Goal: Task Accomplishment & Management: Manage account settings

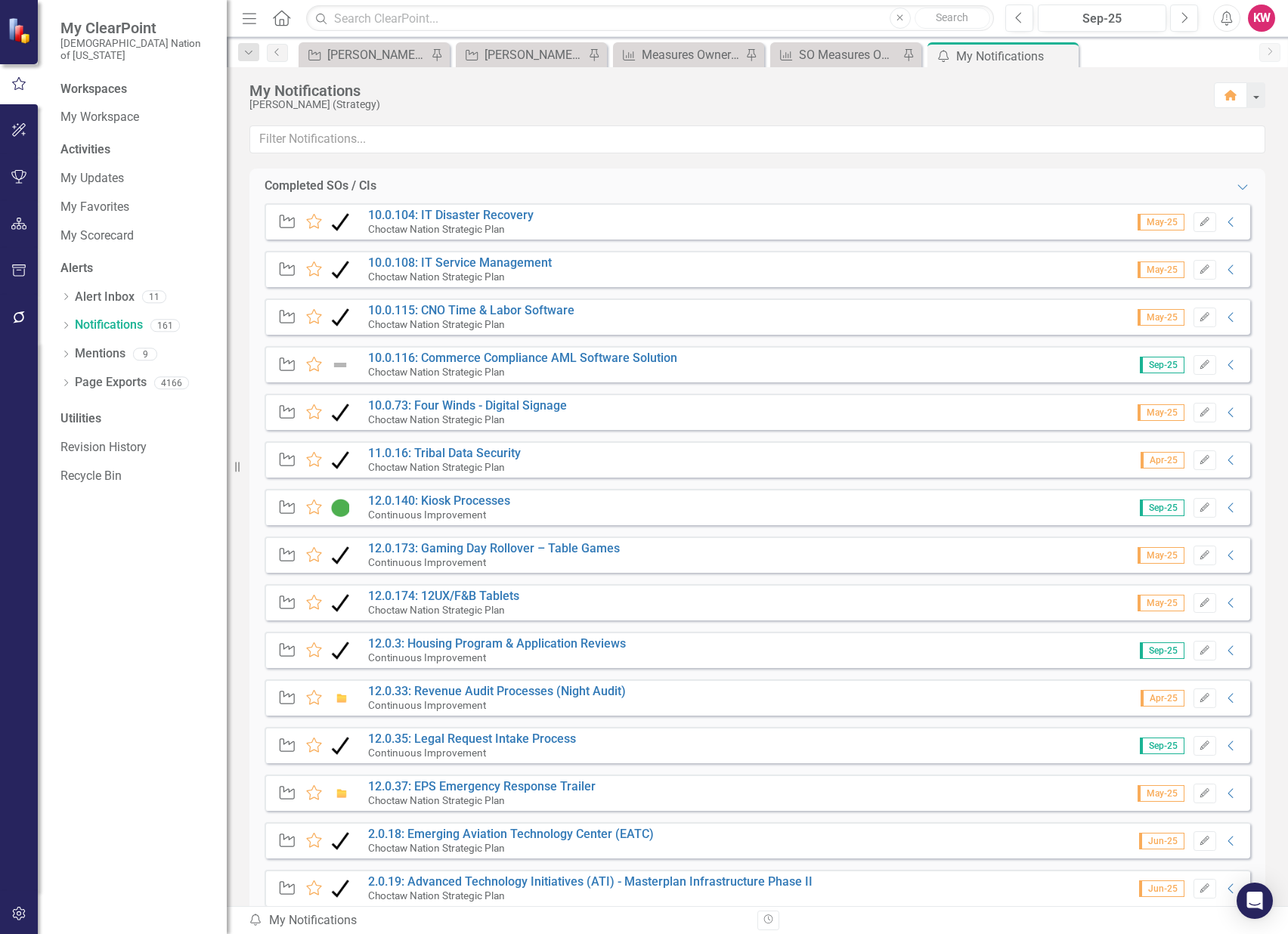
click at [284, 17] on icon "Home" at bounding box center [281, 18] width 19 height 16
click at [12, 124] on icon "button" at bounding box center [19, 130] width 16 height 12
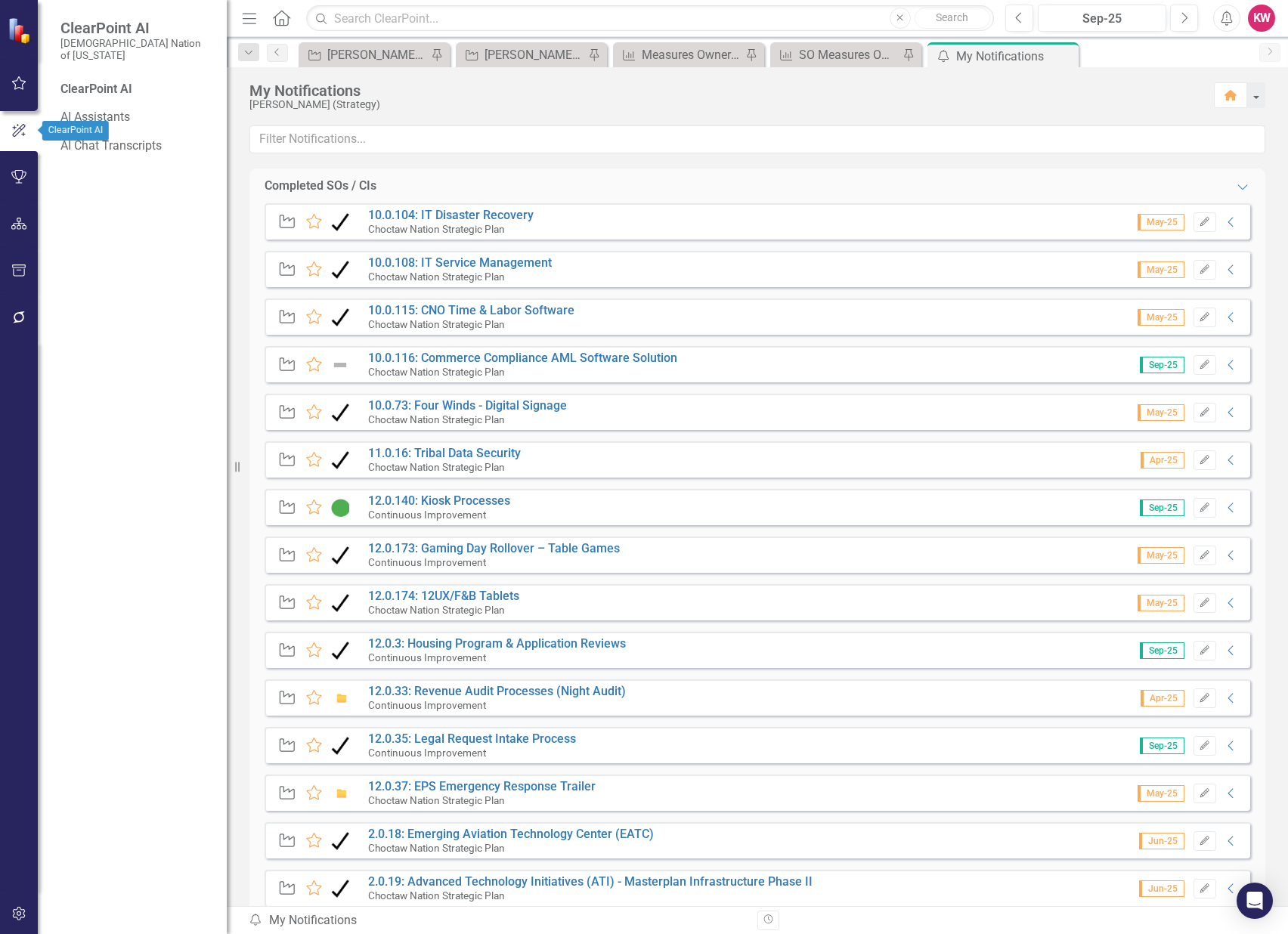
click at [19, 173] on icon "button" at bounding box center [19, 177] width 16 height 12
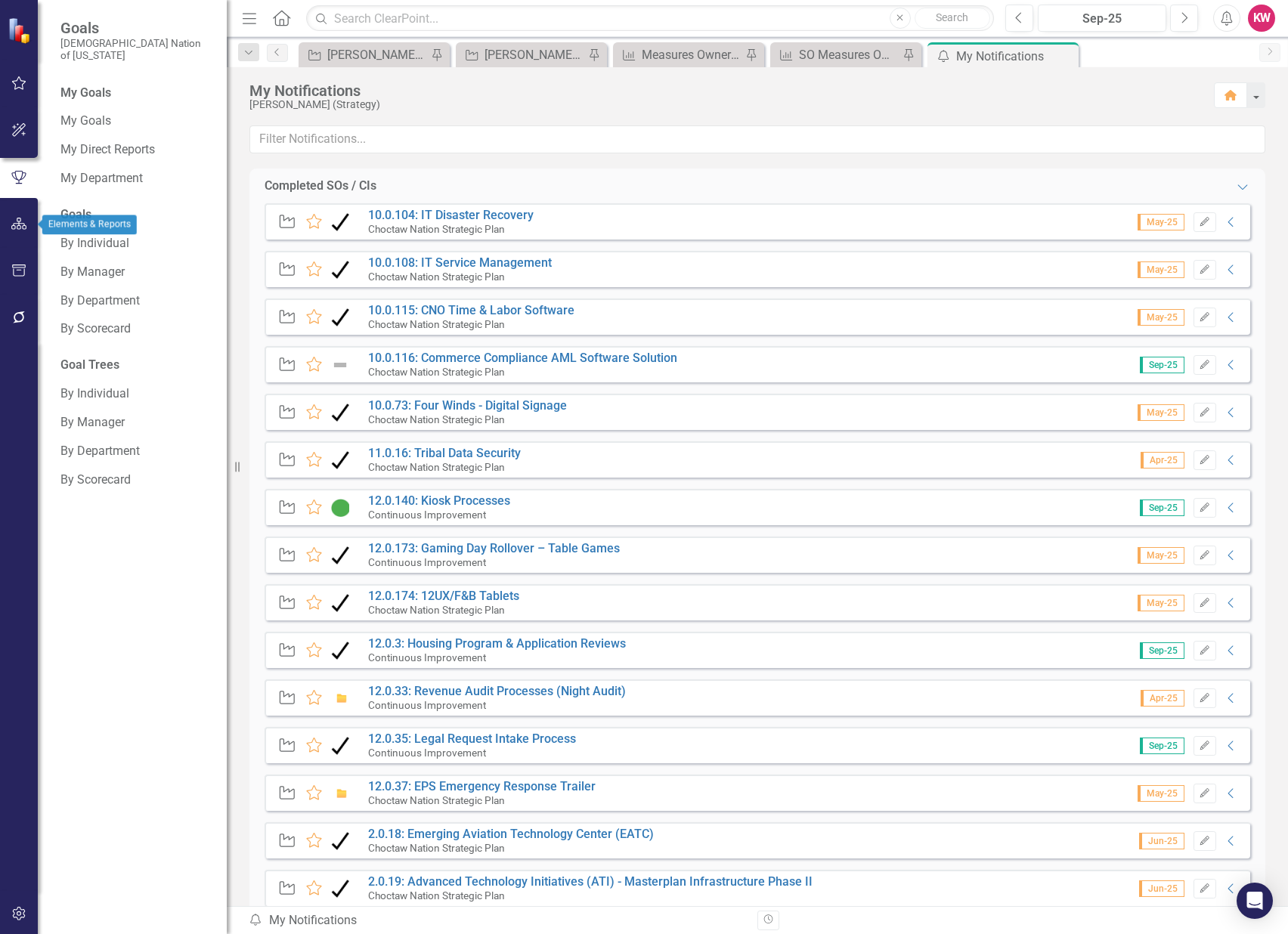
click at [19, 222] on icon "button" at bounding box center [19, 224] width 16 height 12
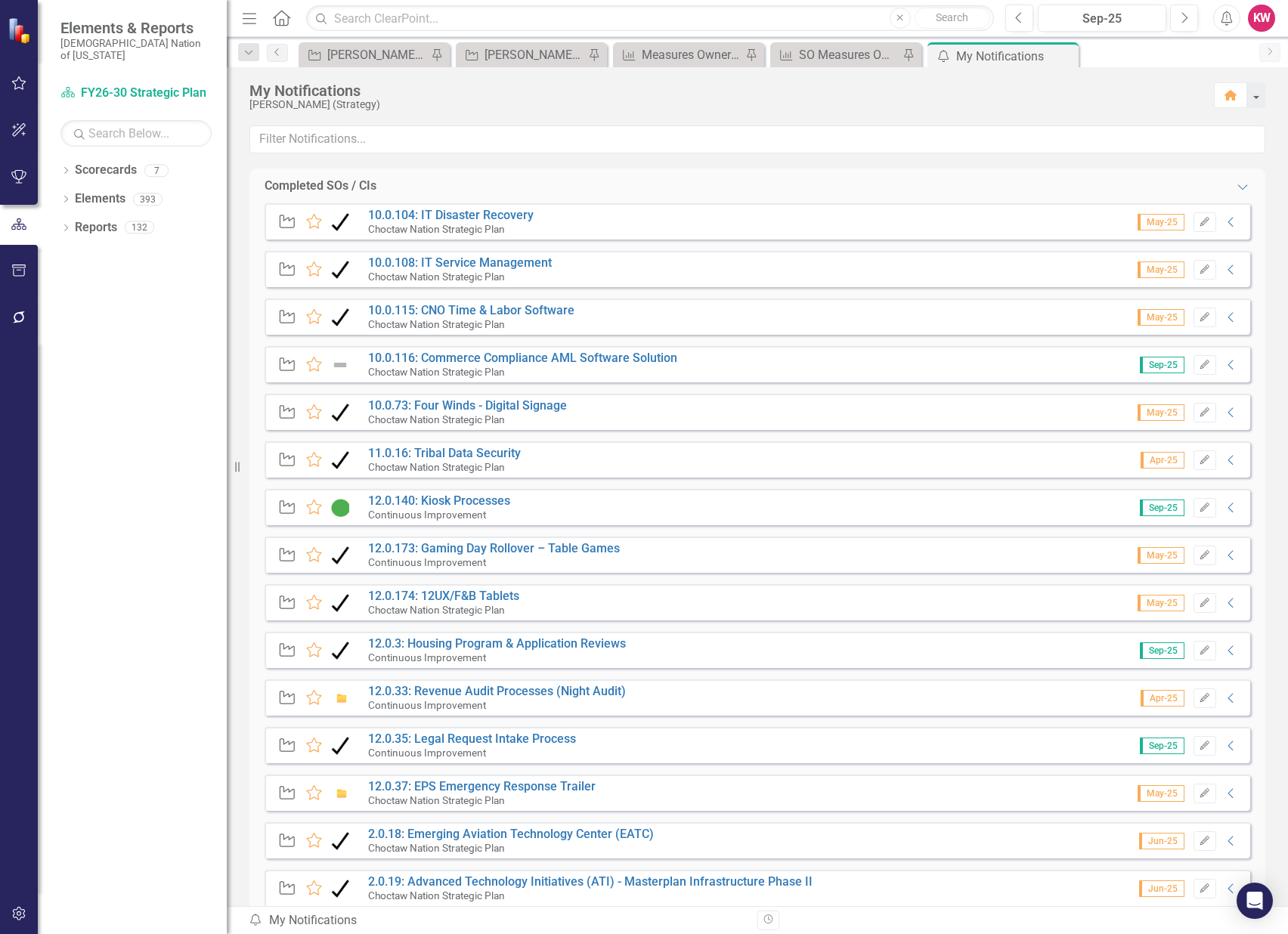
click at [283, 16] on icon "Home" at bounding box center [281, 18] width 19 height 16
click at [115, 85] on link "Scorecard FY26-30 Strategic Plan" at bounding box center [136, 93] width 151 height 18
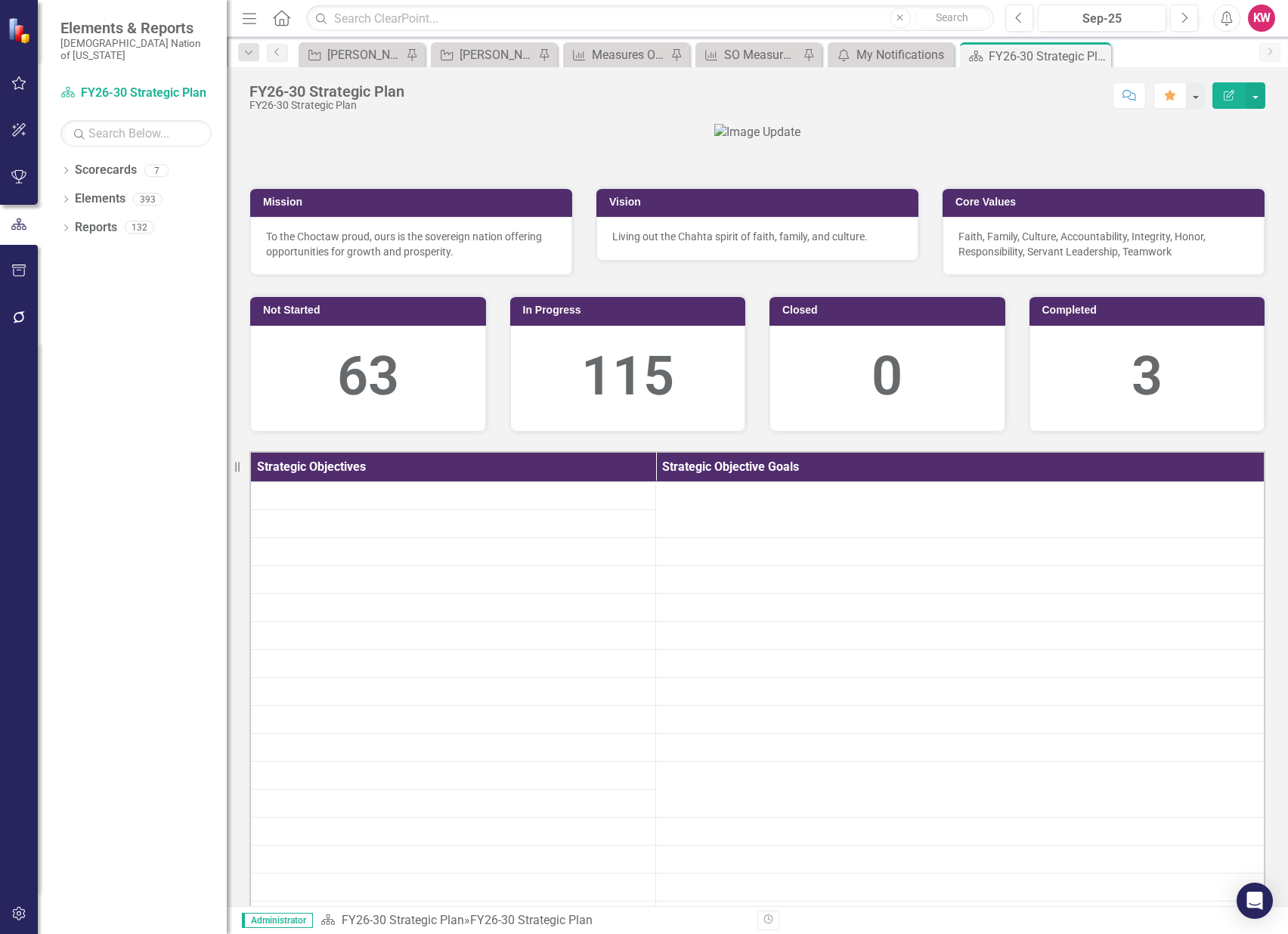
click at [21, 85] on icon "button" at bounding box center [19, 83] width 16 height 12
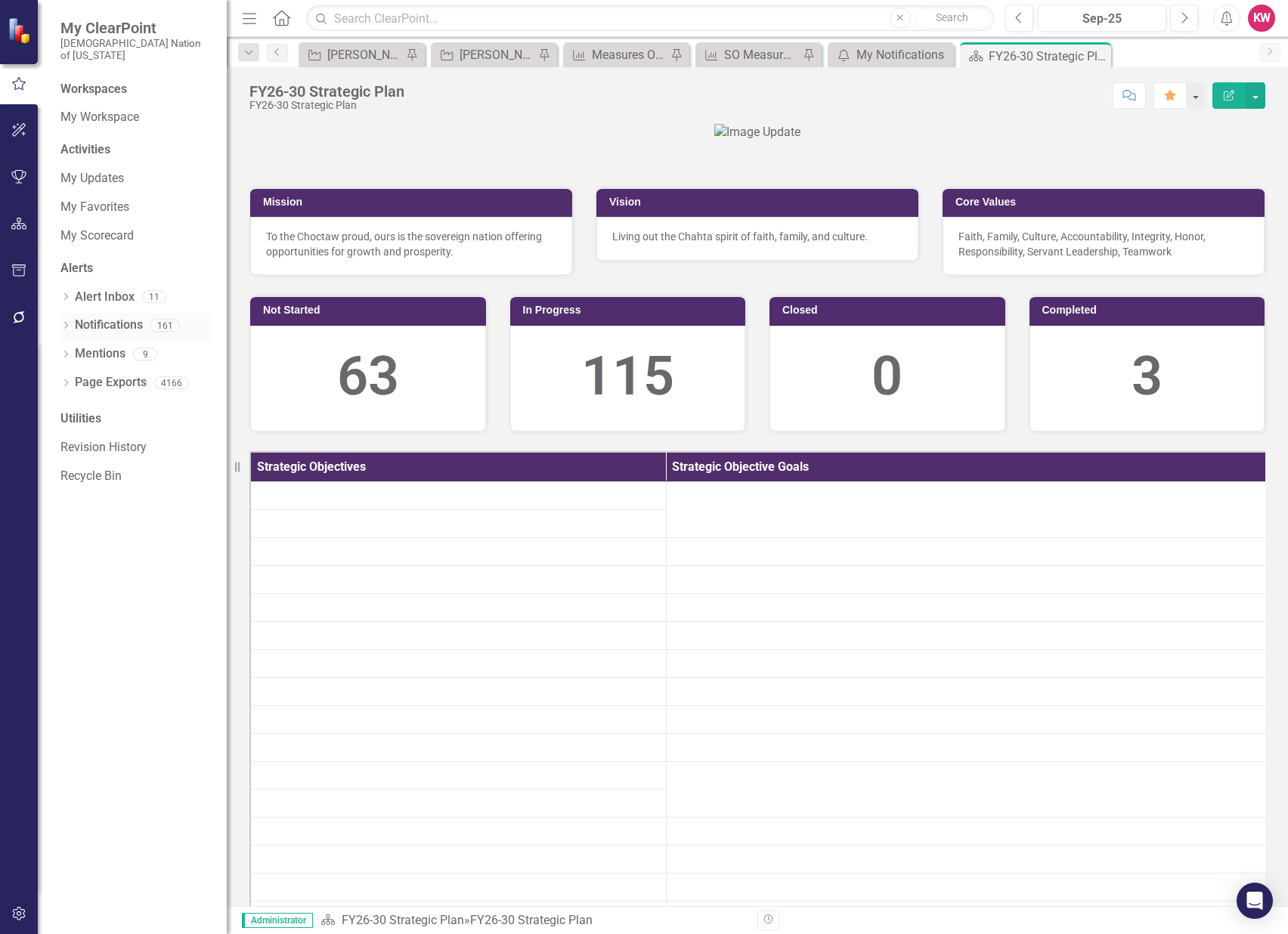
click at [107, 313] on div "Notifications" at bounding box center [108, 325] width 68 height 25
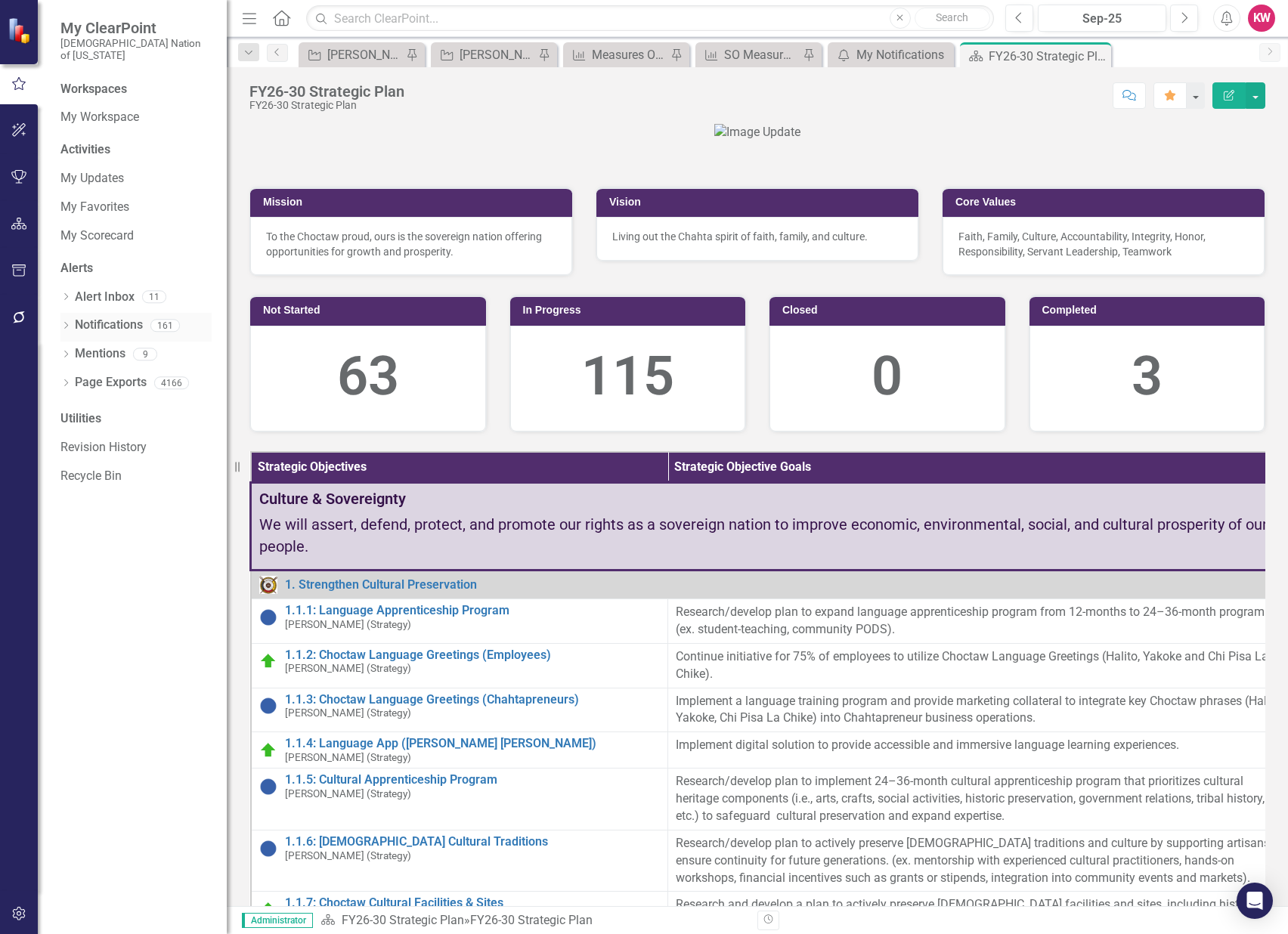
click at [103, 316] on link "Notifications" at bounding box center [108, 325] width 68 height 18
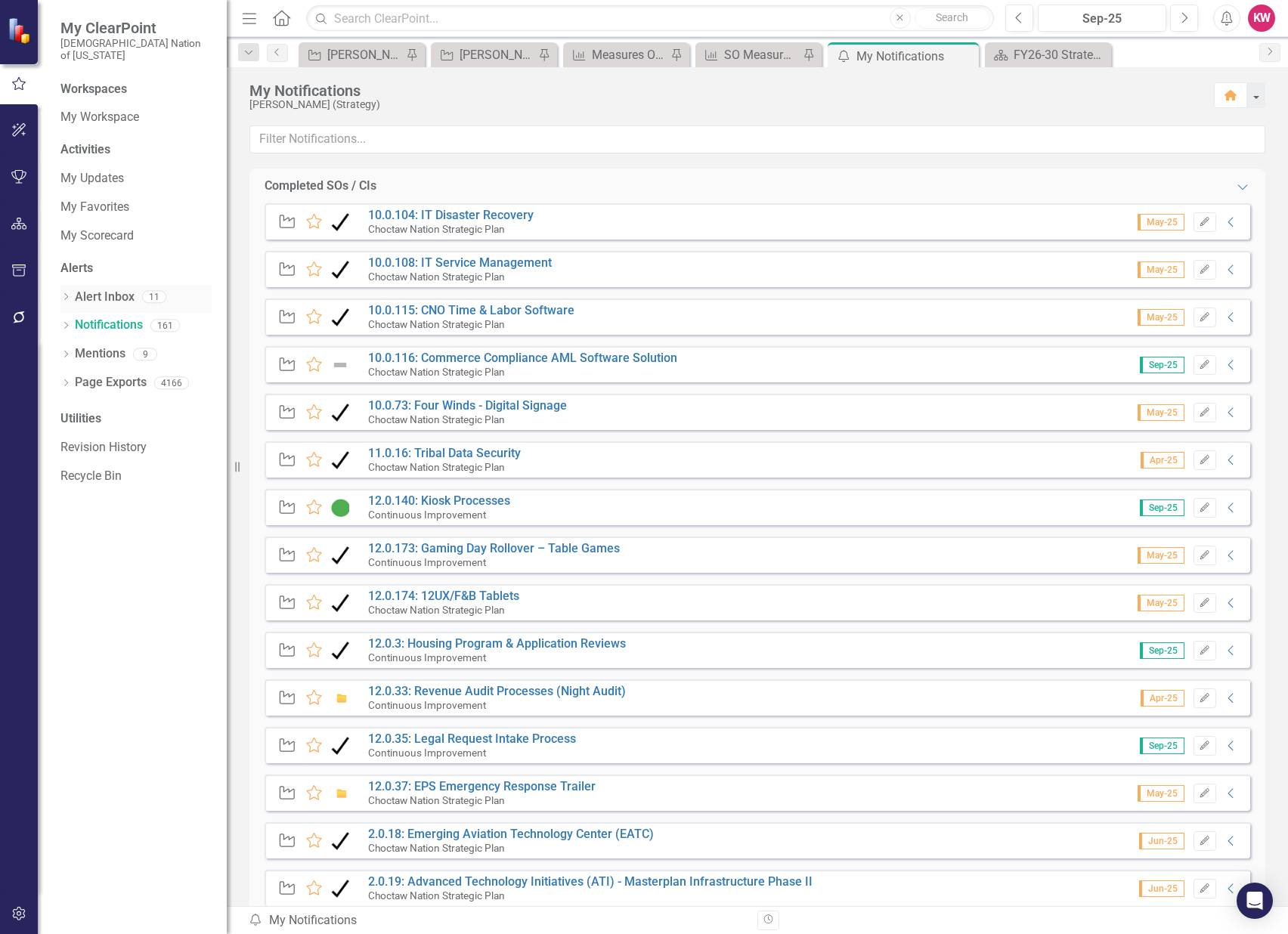
click at [108, 288] on link "Alert Inbox" at bounding box center [105, 297] width 60 height 18
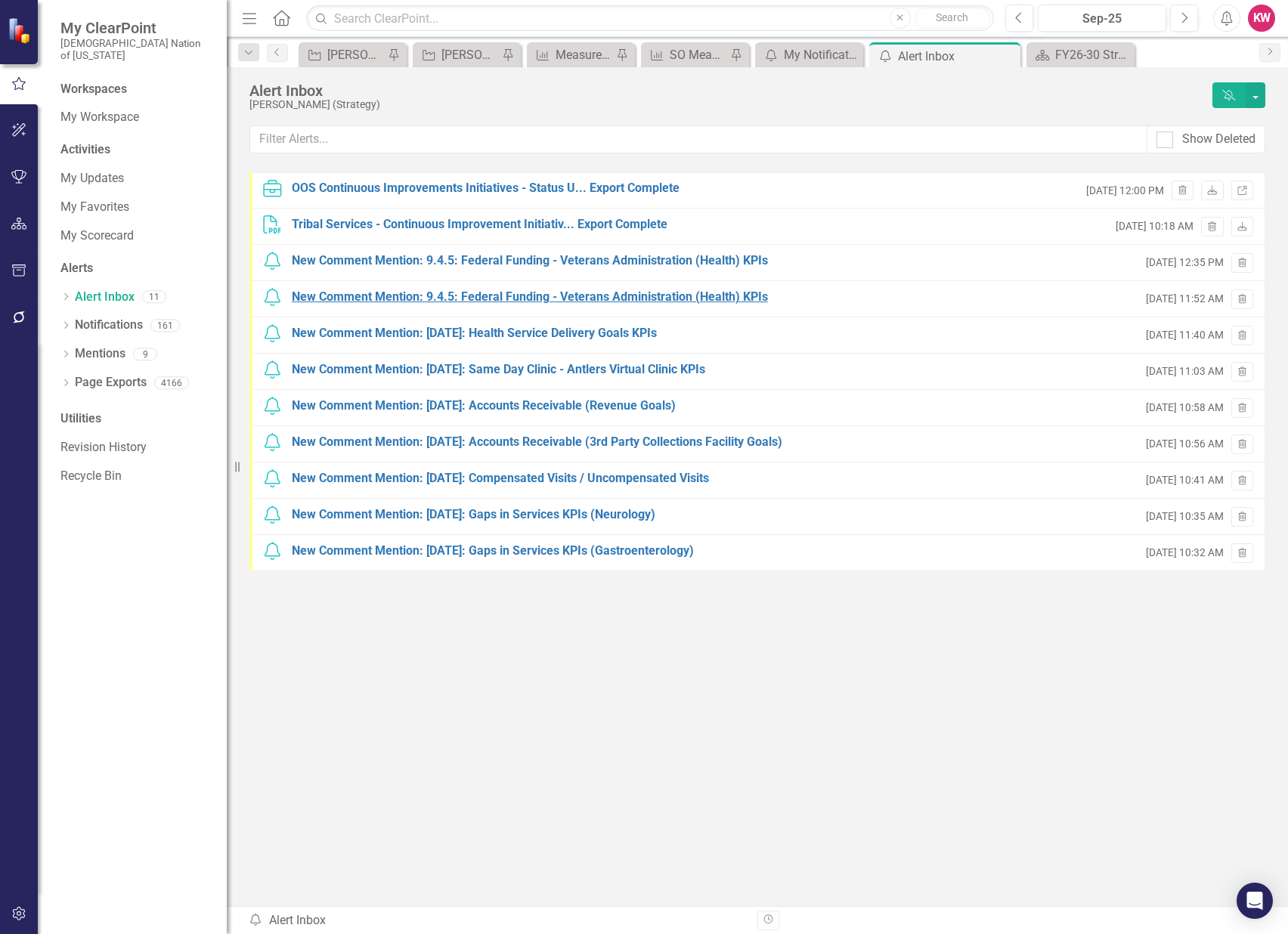
click at [502, 293] on div "New Comment Mention: 9.4.5: Federal Funding - Veterans Administration (Health) …" at bounding box center [530, 297] width 476 height 18
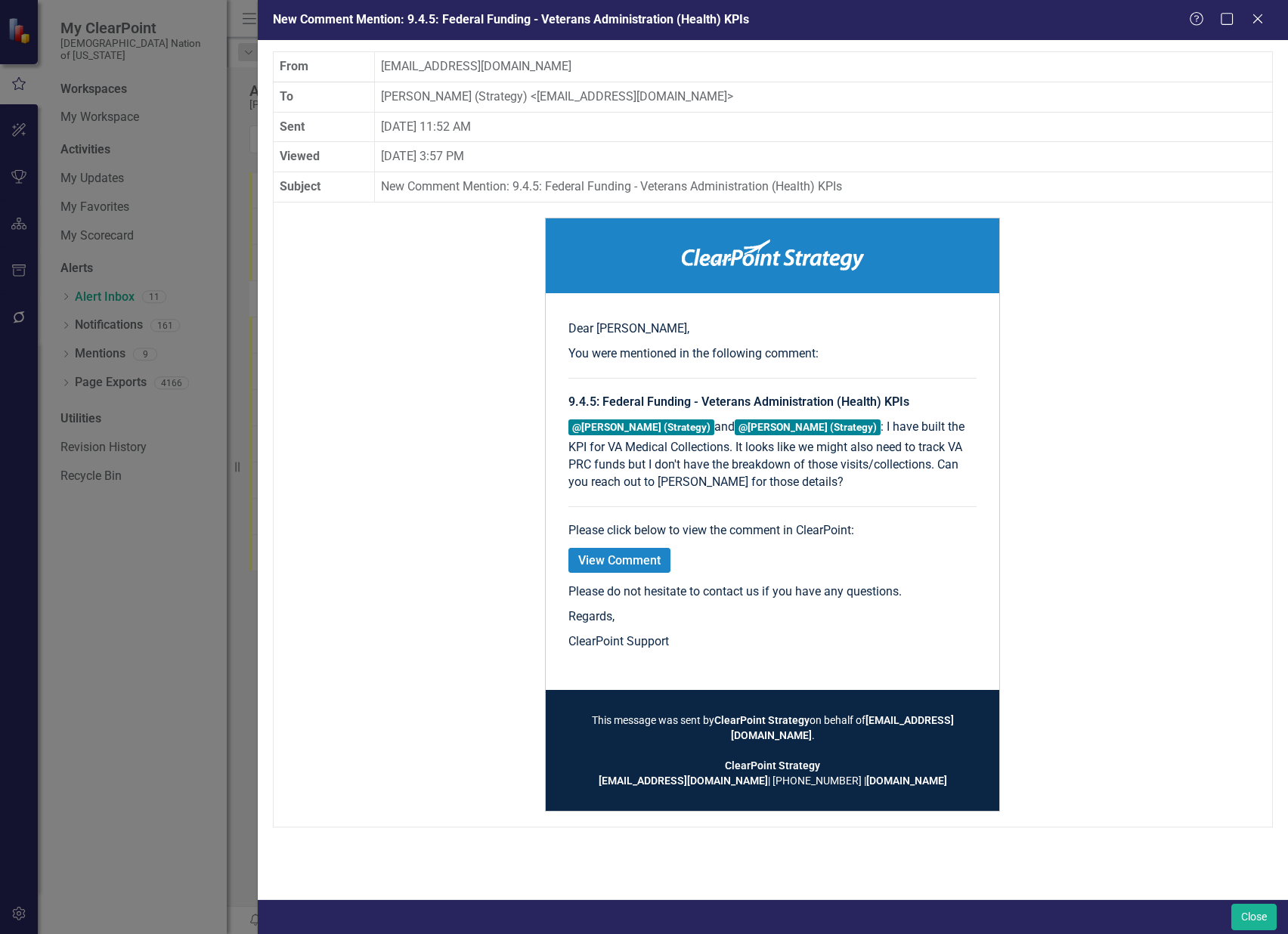
click at [621, 557] on link "View Comment" at bounding box center [620, 560] width 102 height 25
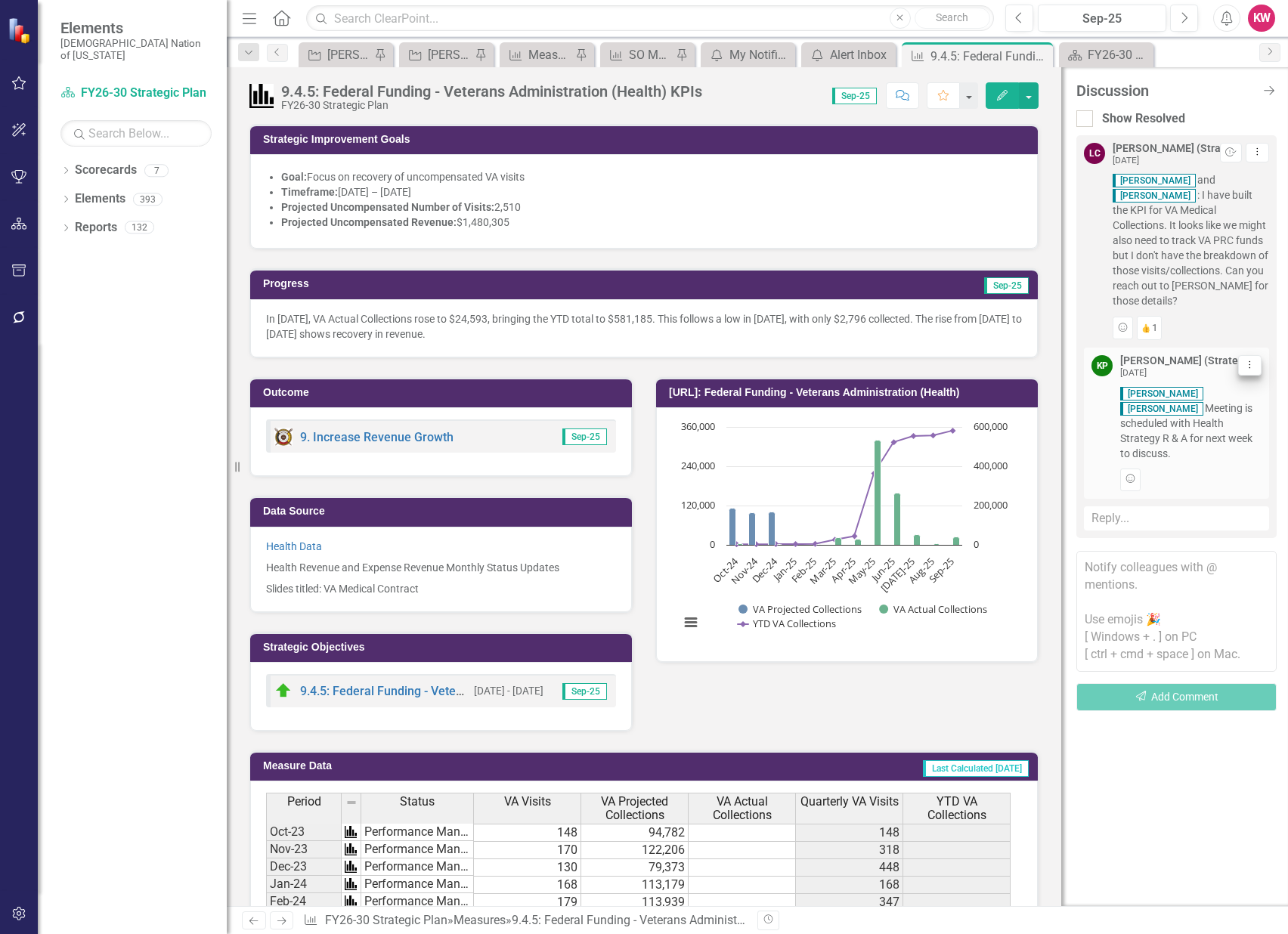
click at [1251, 361] on icon "Dropdown Menu" at bounding box center [1249, 364] width 13 height 10
click at [1215, 469] on div "Add Reaction" at bounding box center [1190, 480] width 141 height 23
click at [1223, 145] on button "Resolve" at bounding box center [1231, 152] width 22 height 20
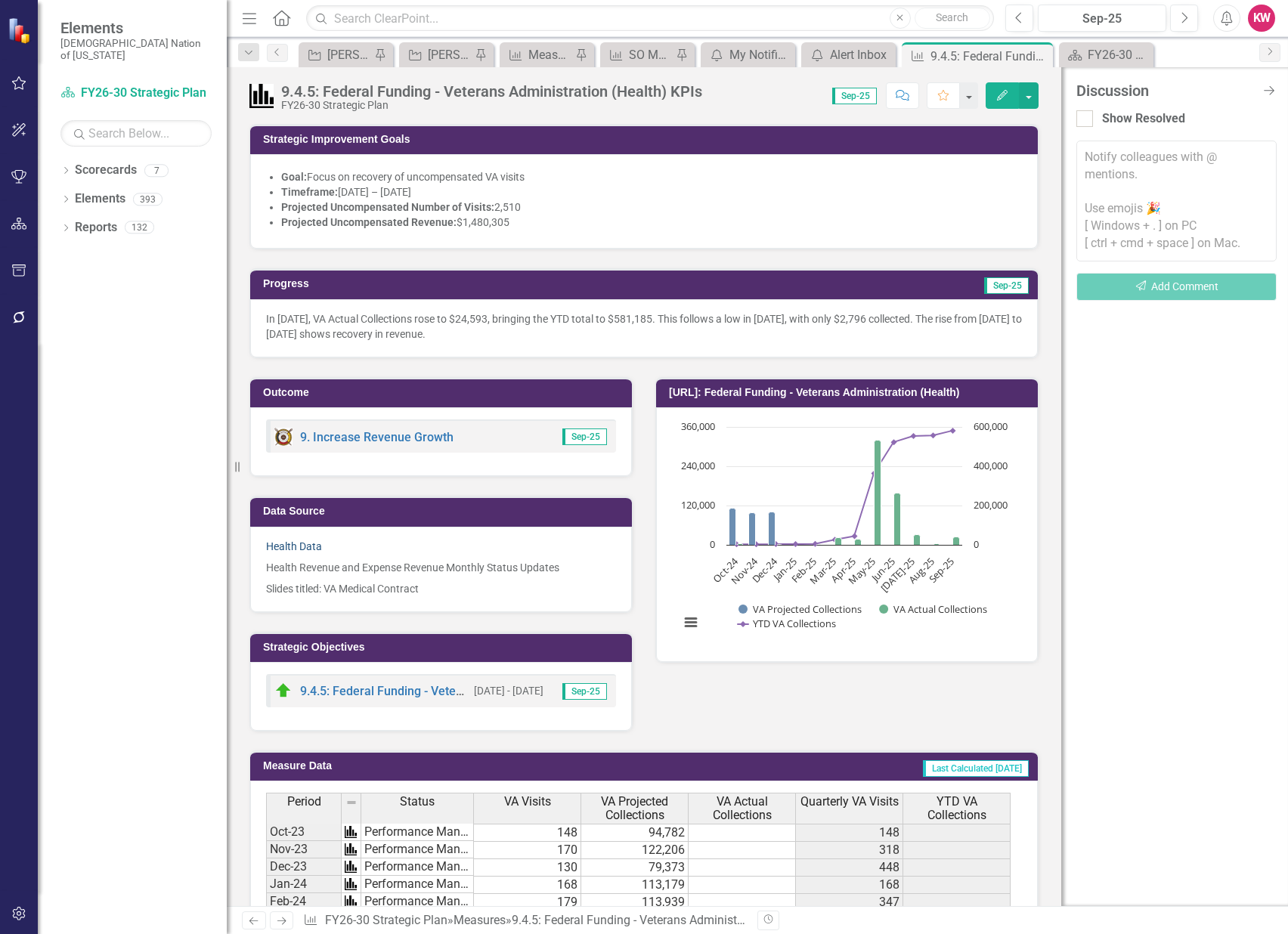
click at [306, 540] on link "Health Data" at bounding box center [294, 546] width 56 height 12
click at [1027, 101] on button "button" at bounding box center [1029, 95] width 19 height 26
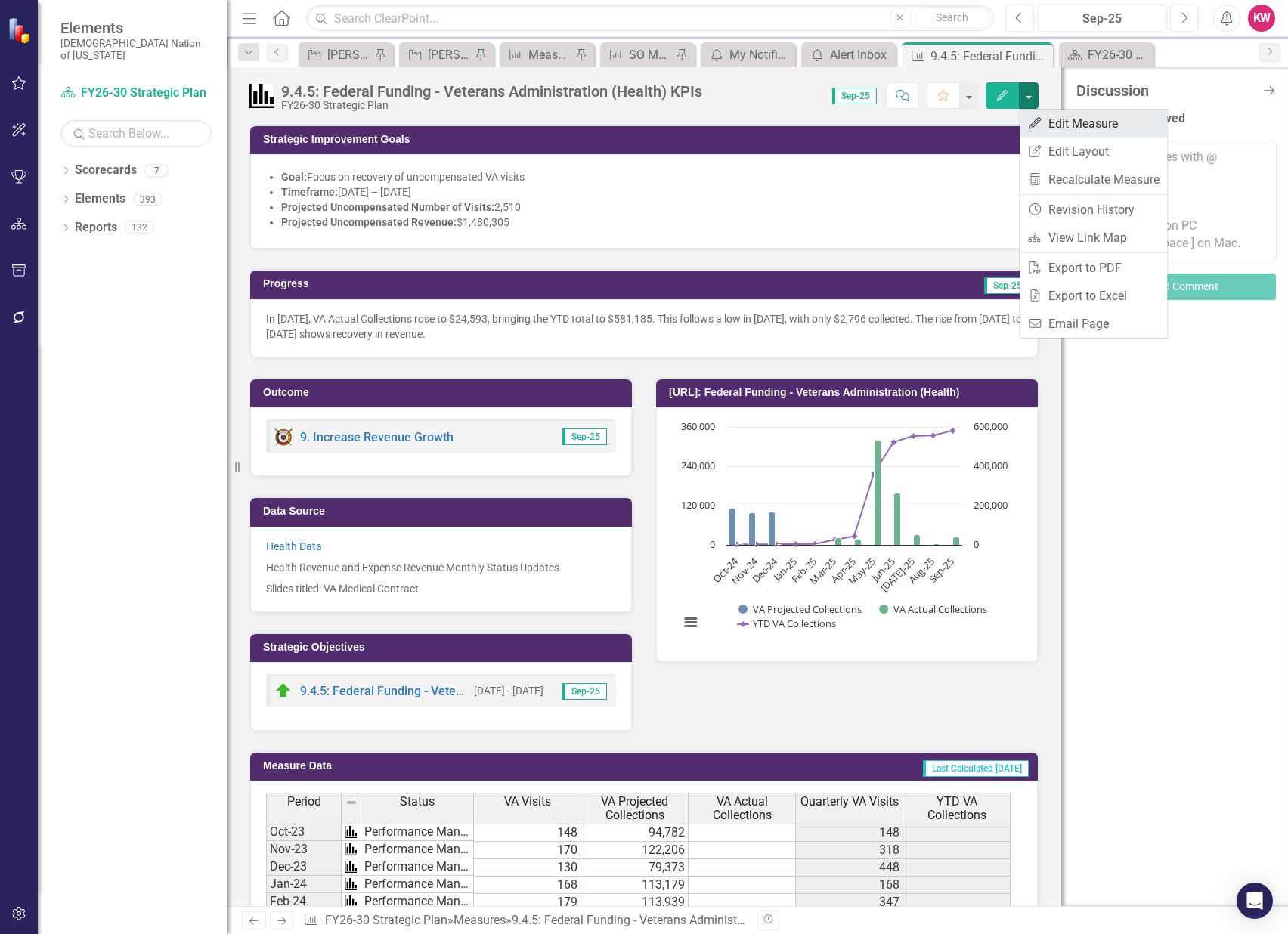
click at [1100, 122] on link "Edit Edit Measure" at bounding box center [1092, 123] width 147 height 28
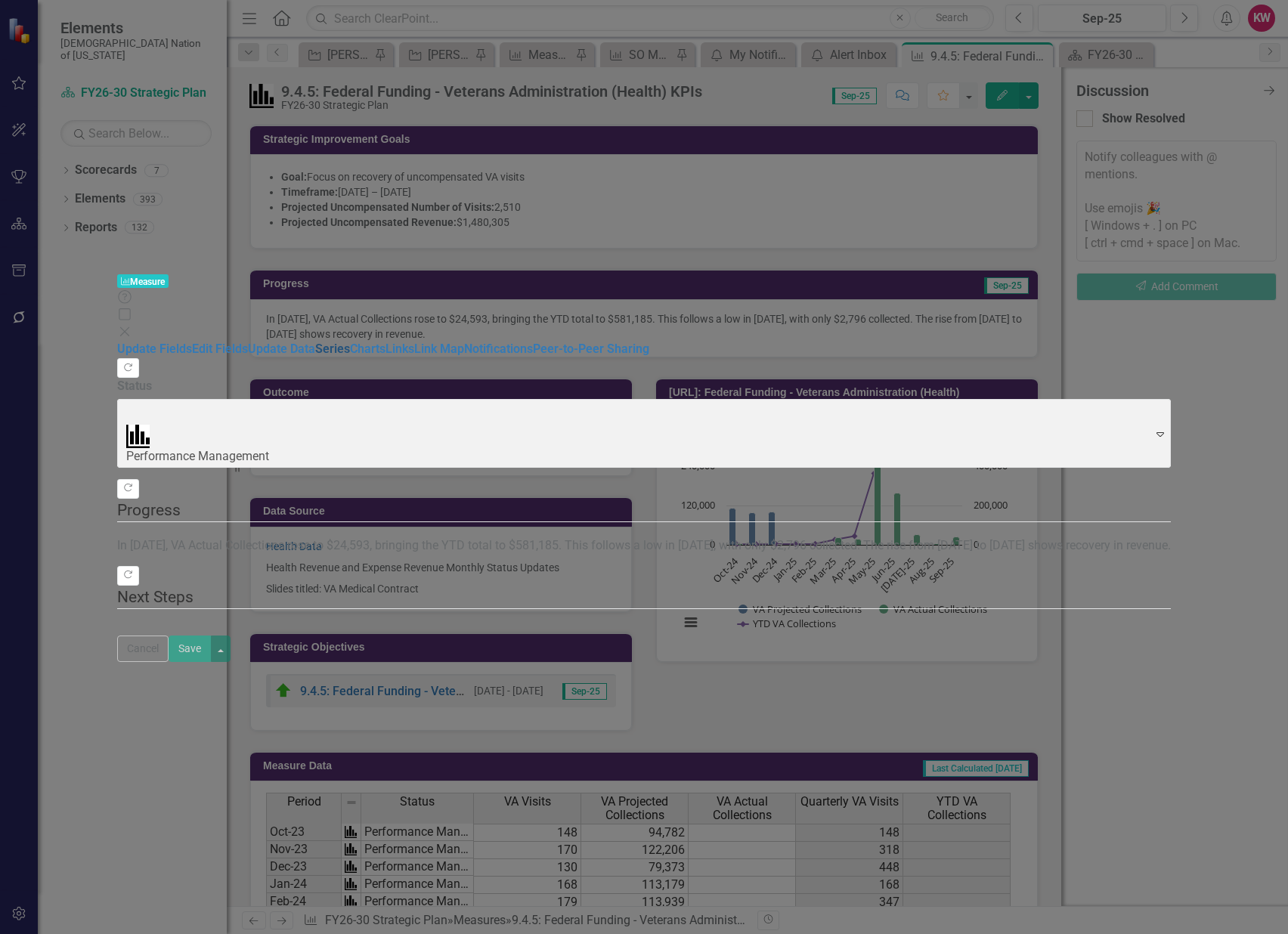
click at [315, 341] on link "Series" at bounding box center [331, 348] width 34 height 14
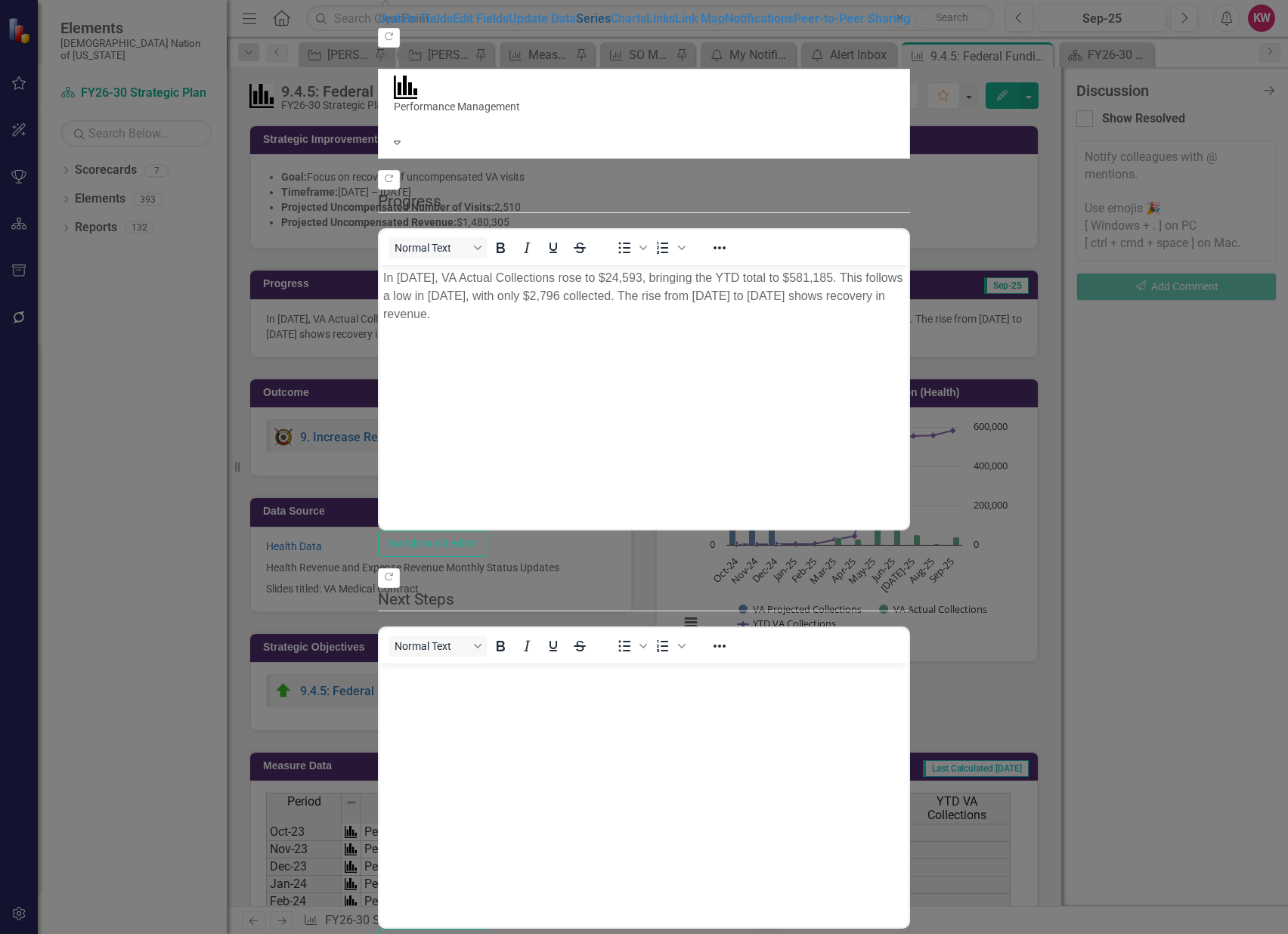
click at [576, 26] on link "Series" at bounding box center [592, 19] width 34 height 14
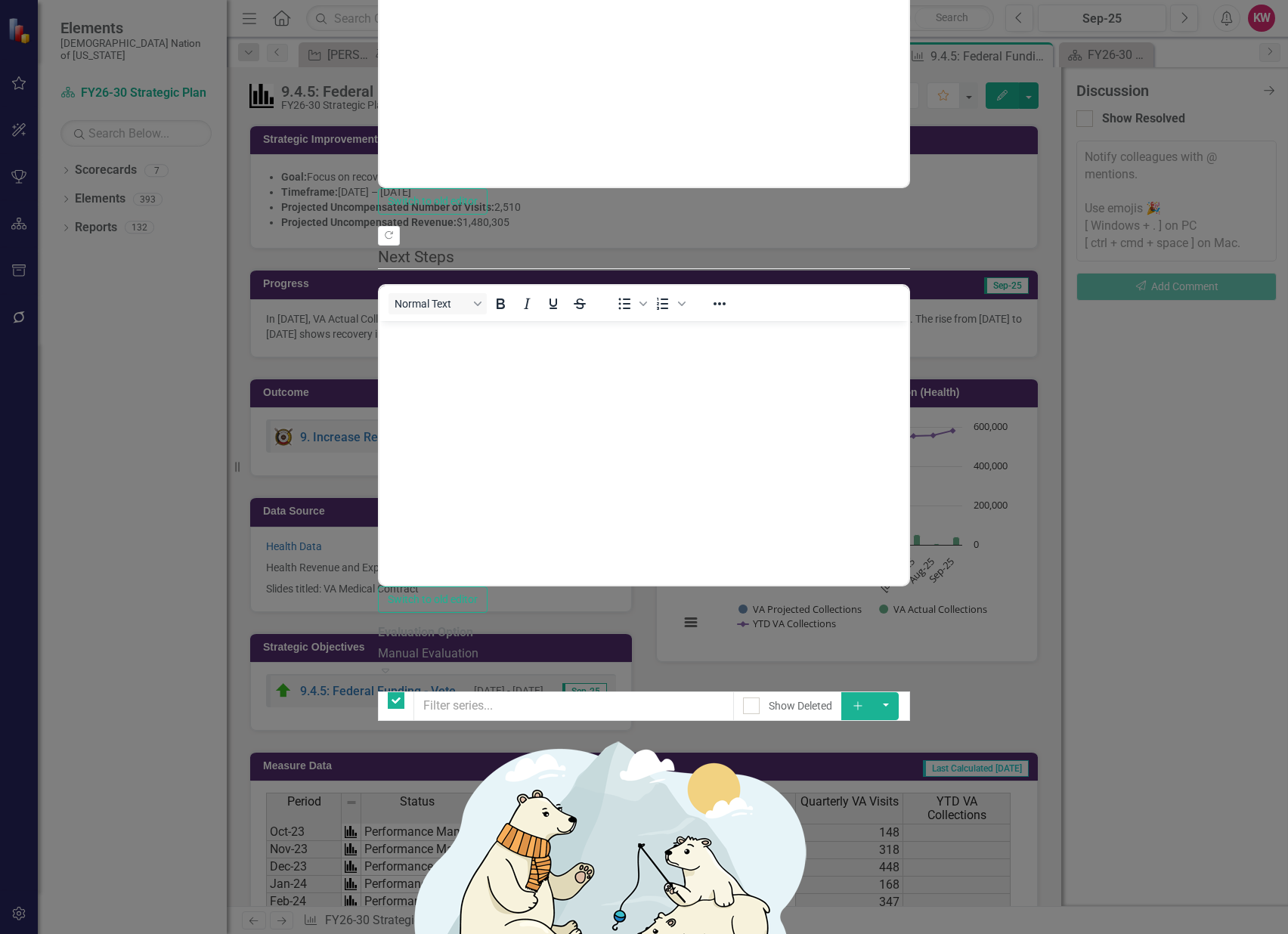
checkbox input "false"
click at [898, 691] on button "button" at bounding box center [885, 705] width 26 height 28
click at [1203, 152] on link "Add Add series" at bounding box center [1211, 151] width 119 height 28
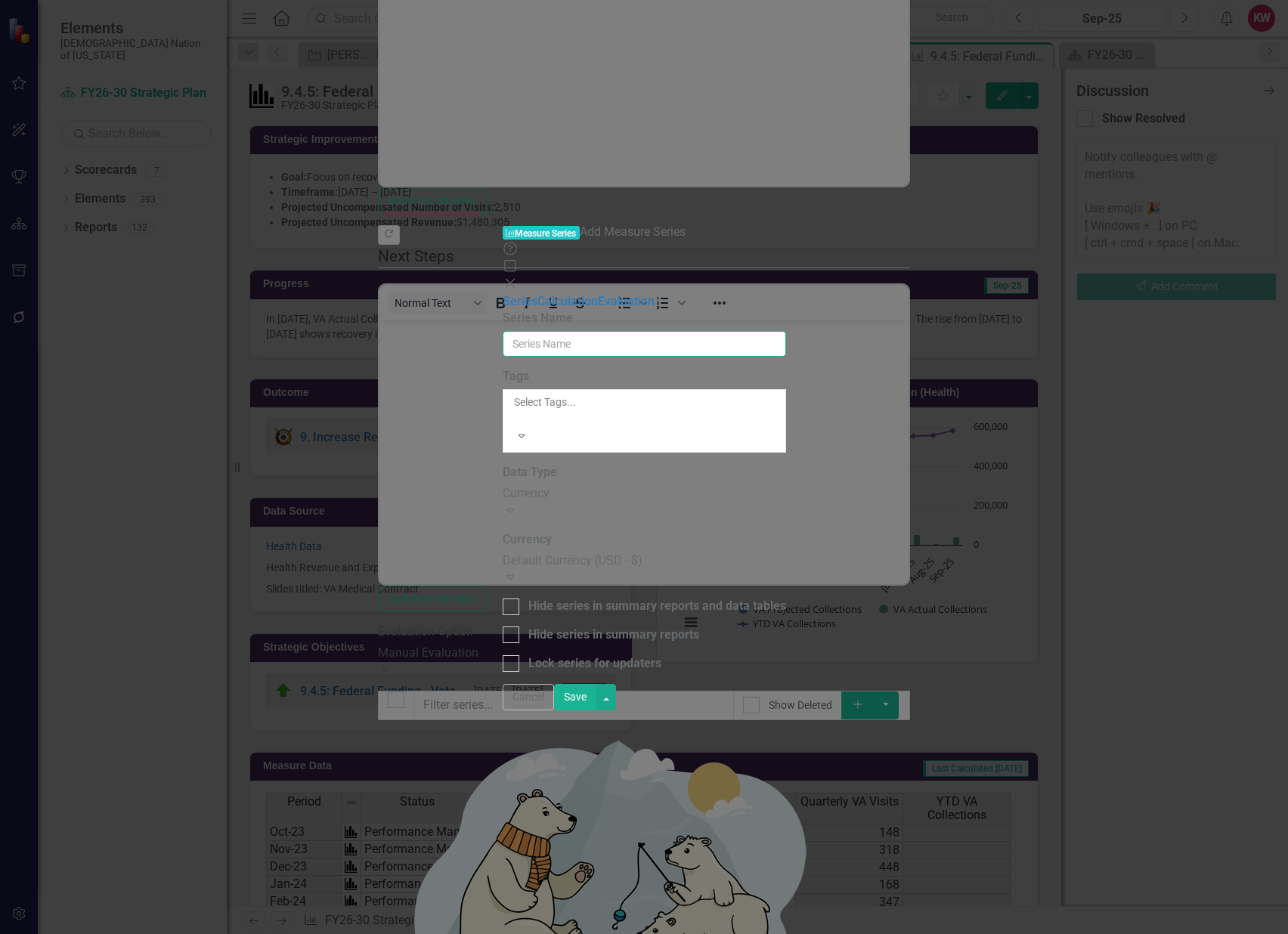
click at [604, 330] on input "Series Name" at bounding box center [644, 343] width 283 height 26
type input "VA PRC"
click at [554, 710] on button "Cancel" at bounding box center [528, 697] width 51 height 26
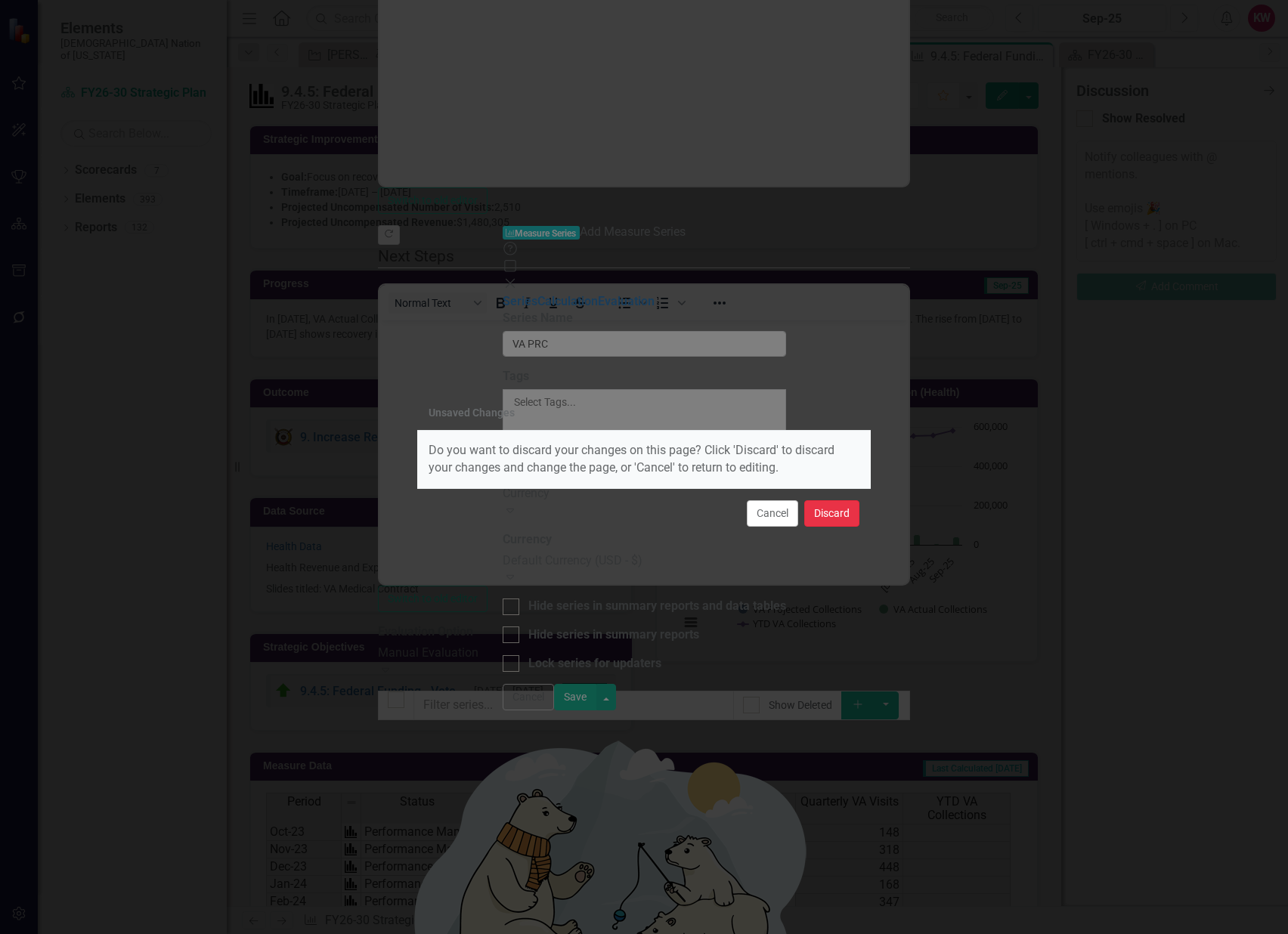
click at [840, 516] on button "Discard" at bounding box center [831, 514] width 56 height 26
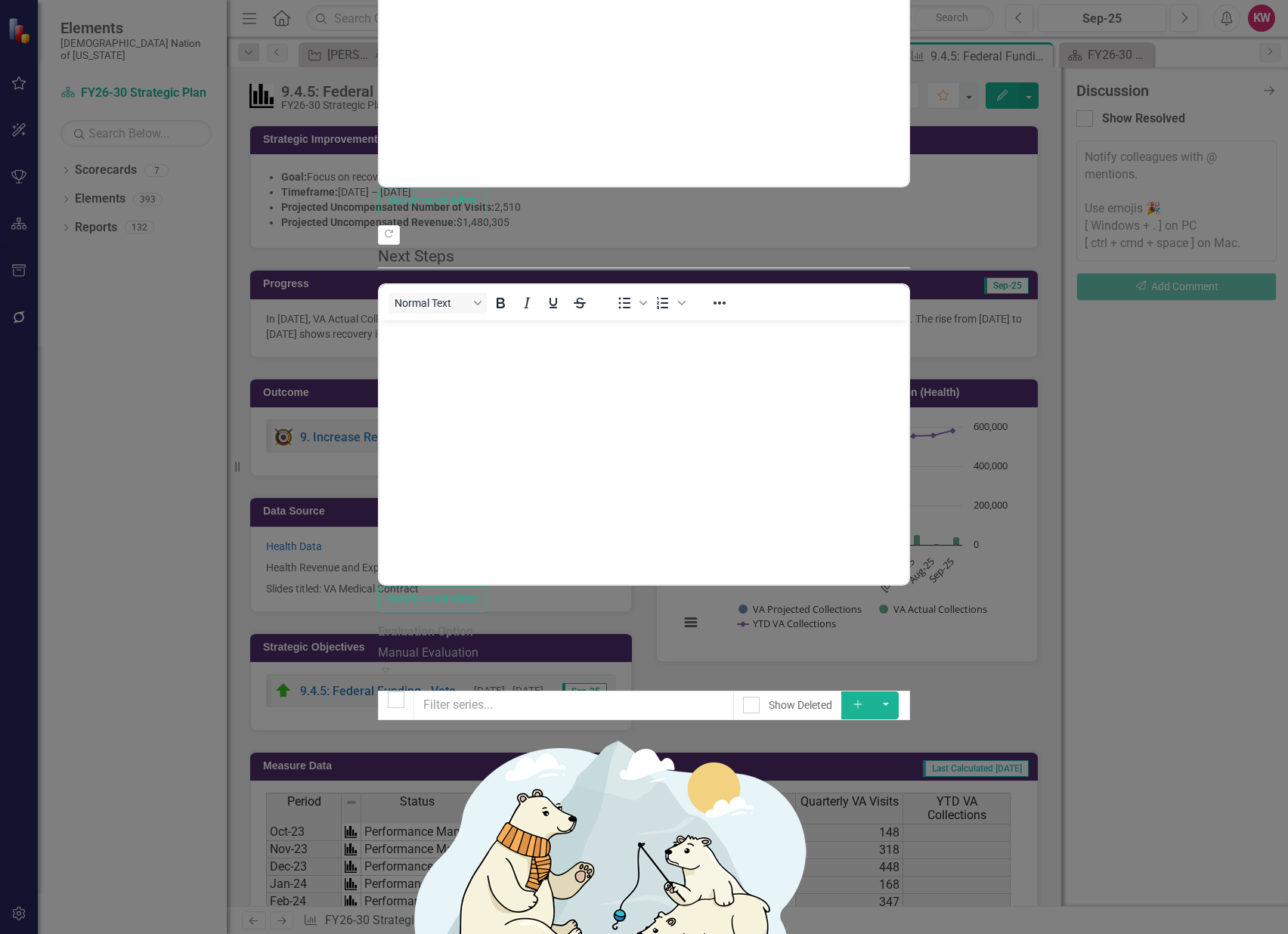
click at [1187, 320] on link "Copy Duplicate Measure Series" at bounding box center [1173, 315] width 172 height 28
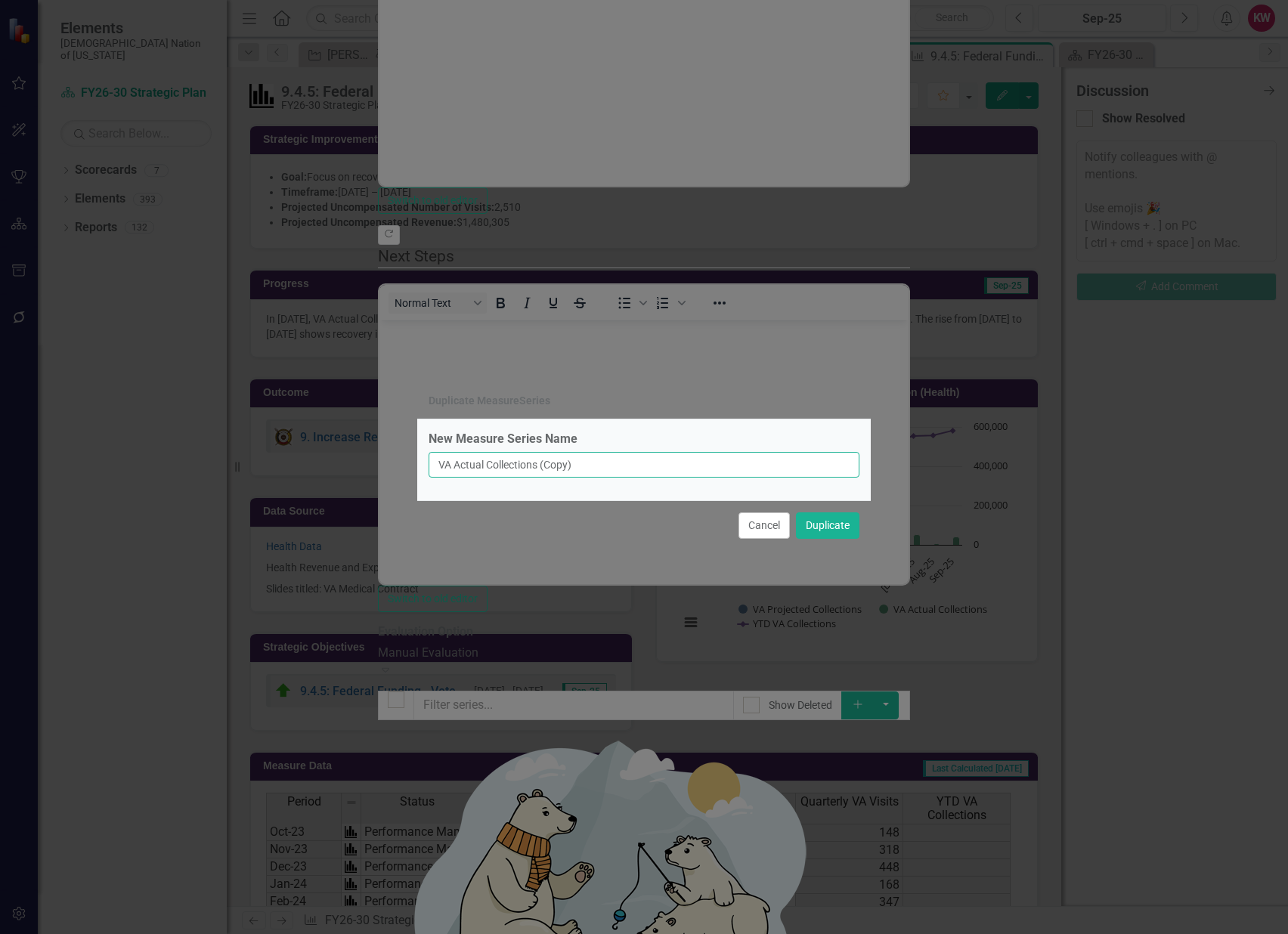
drag, startPoint x: 458, startPoint y: 463, endPoint x: 659, endPoint y: 470, distance: 201.1
click at [659, 470] on input "VA Actual Collections (Copy)" at bounding box center [644, 464] width 431 height 26
type input "VA PRC Collections"
click at [829, 527] on button "Duplicate" at bounding box center [828, 525] width 63 height 26
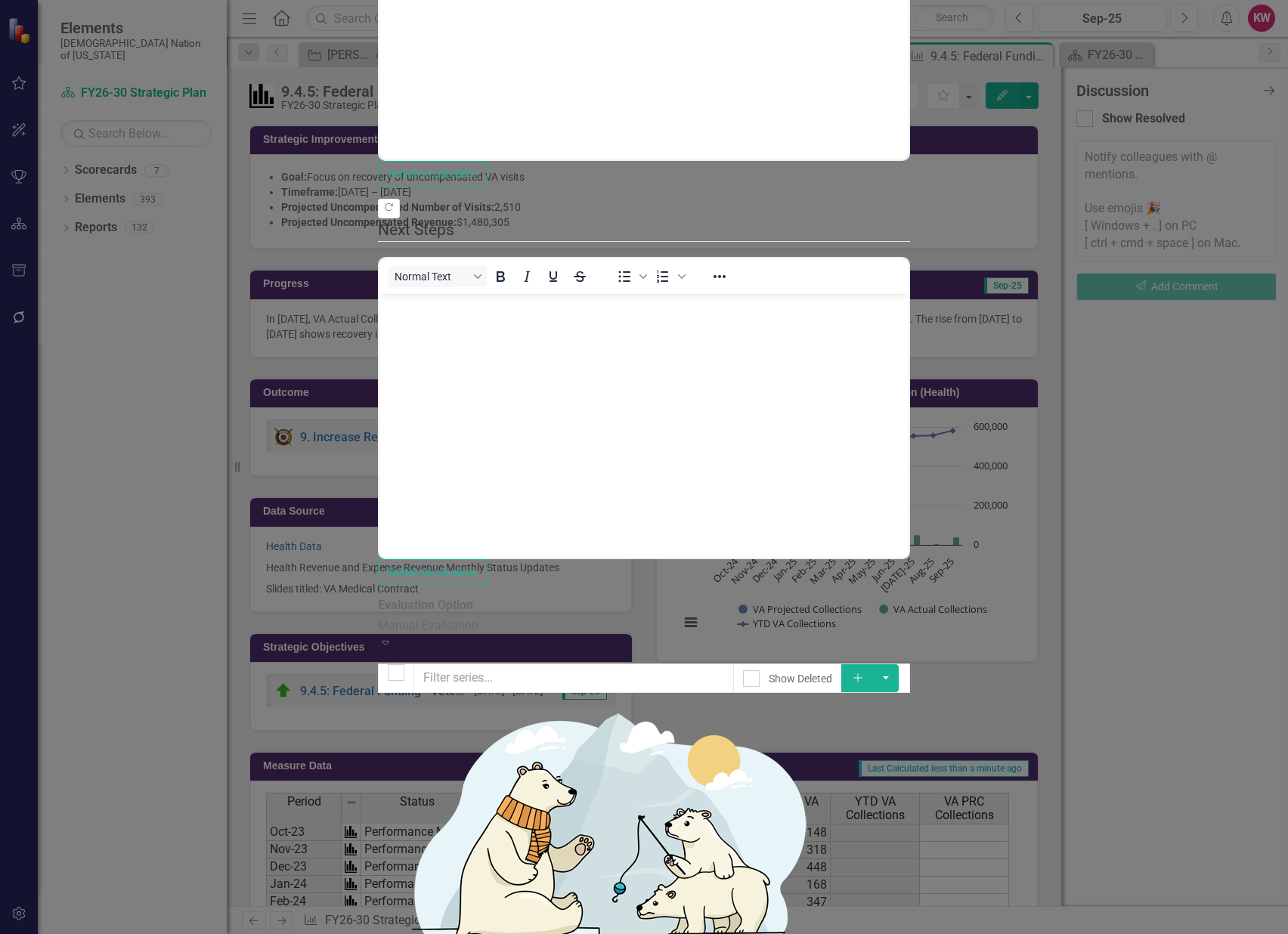
click at [1163, 429] on link "Edit Edit Measure Series" at bounding box center [1173, 429] width 172 height 28
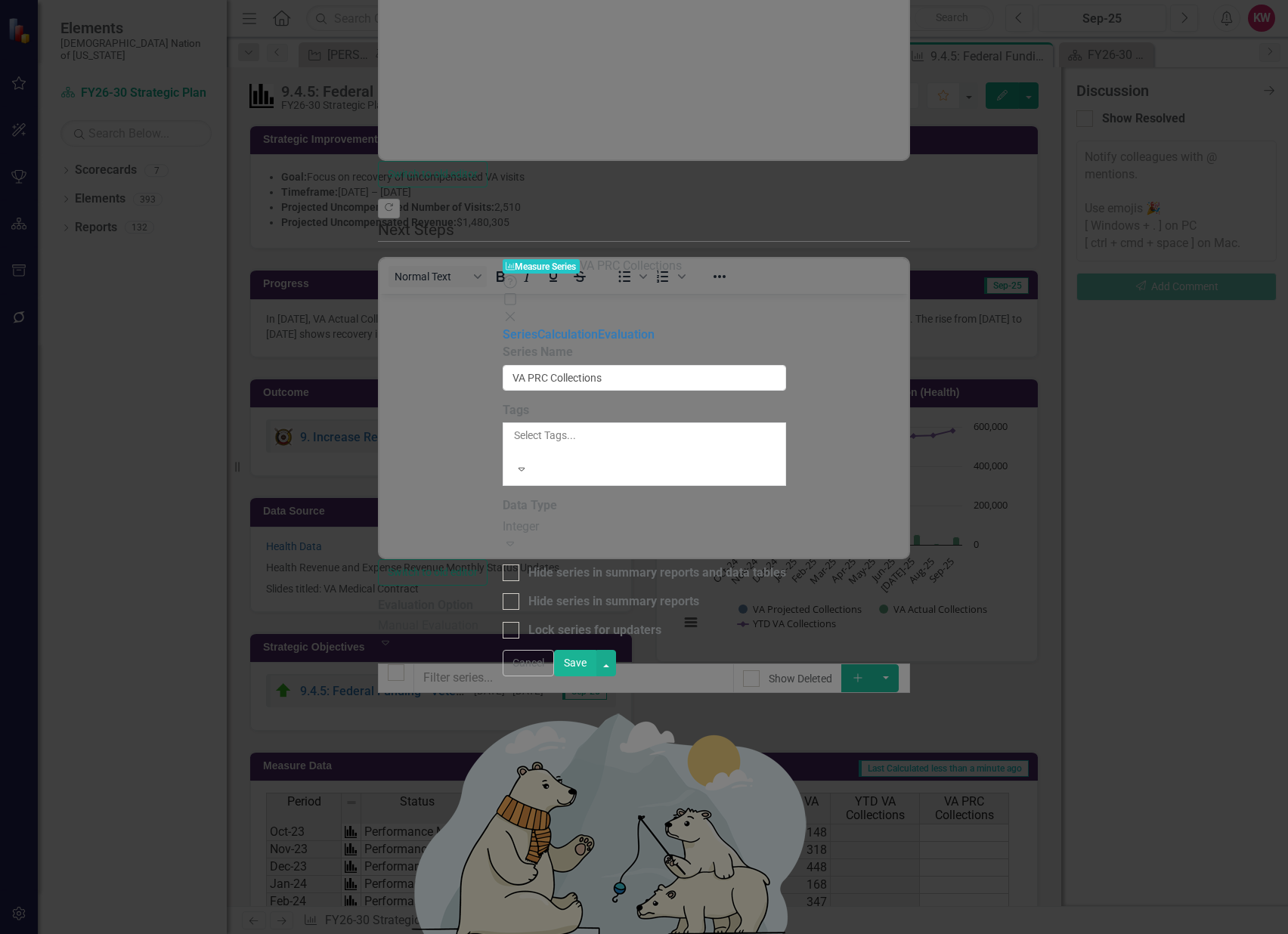
click at [538, 518] on div "Integer" at bounding box center [644, 527] width 283 height 18
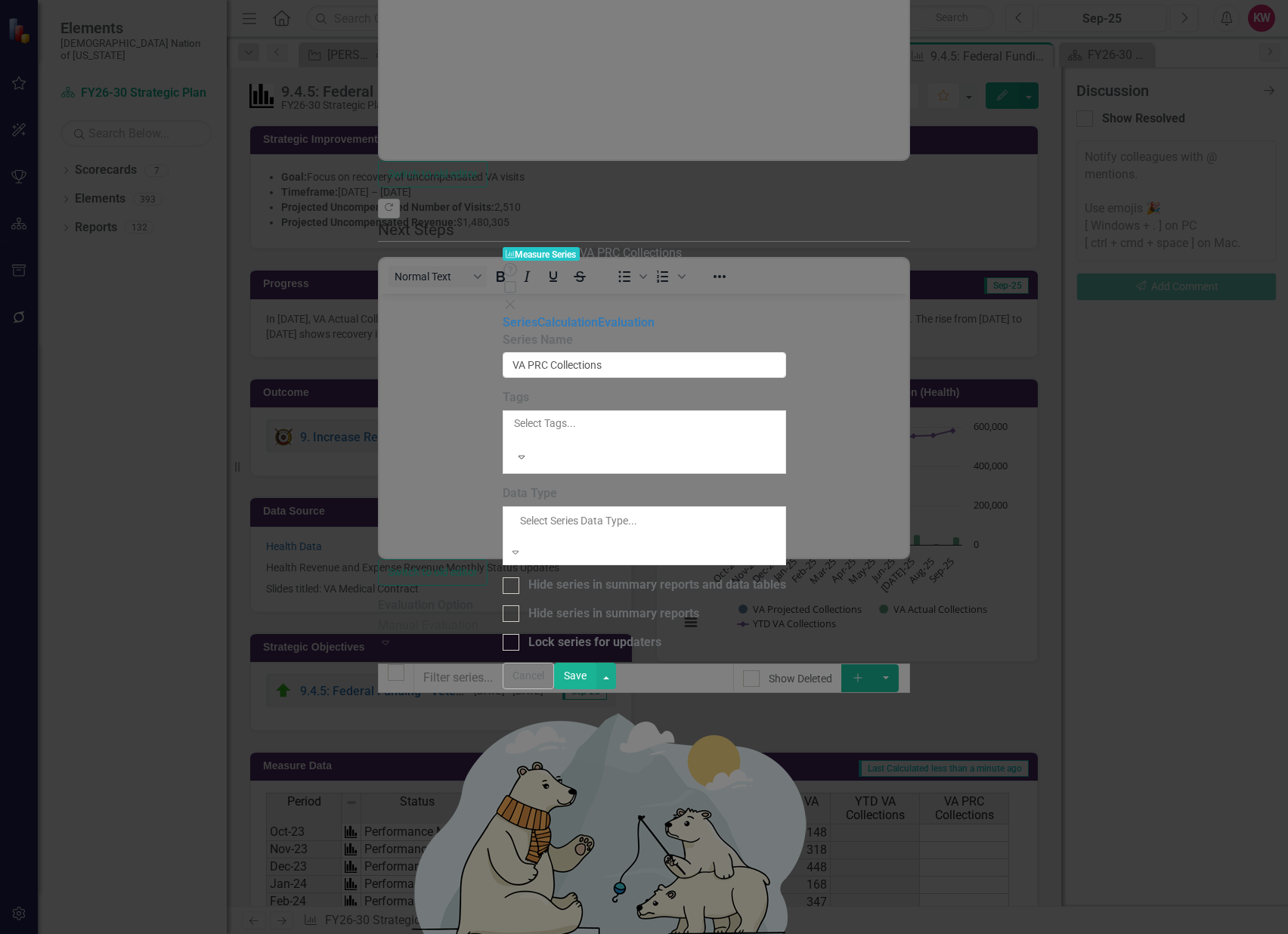
click at [536, 933] on div "Currency" at bounding box center [644, 943] width 1288 height 18
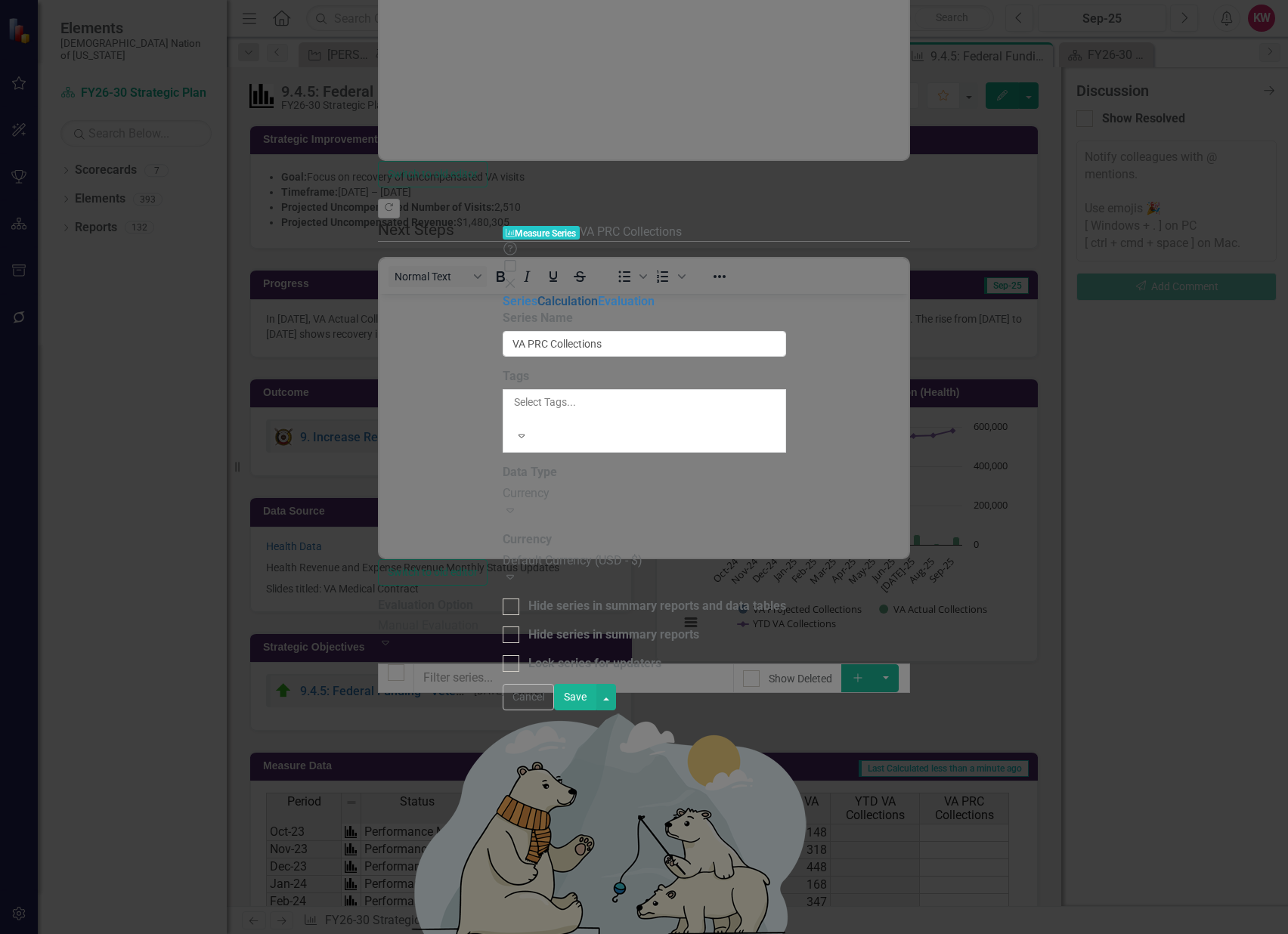
click at [538, 293] on link "Calculation" at bounding box center [568, 300] width 61 height 14
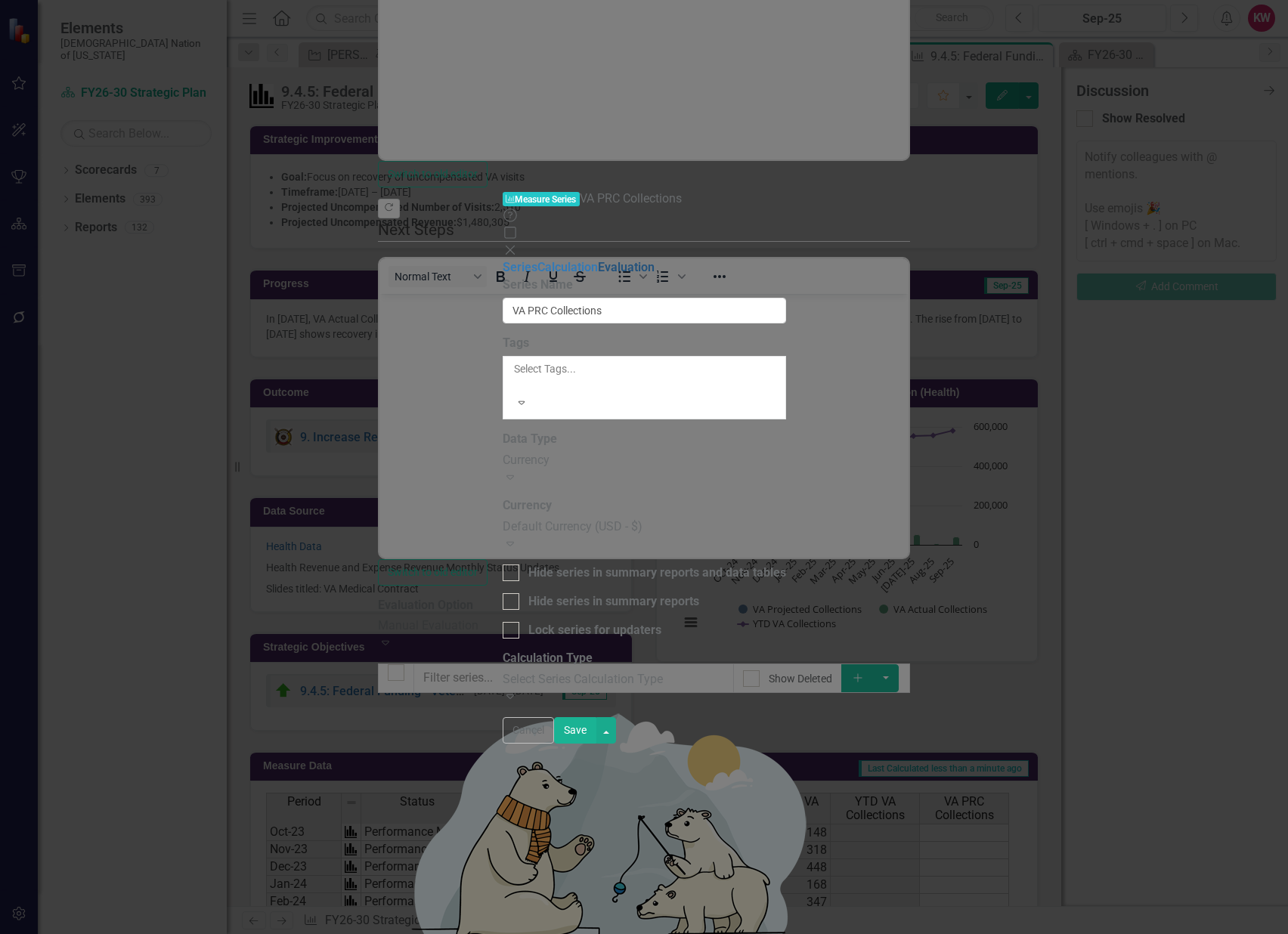
click at [598, 260] on link "Evaluation" at bounding box center [626, 267] width 56 height 14
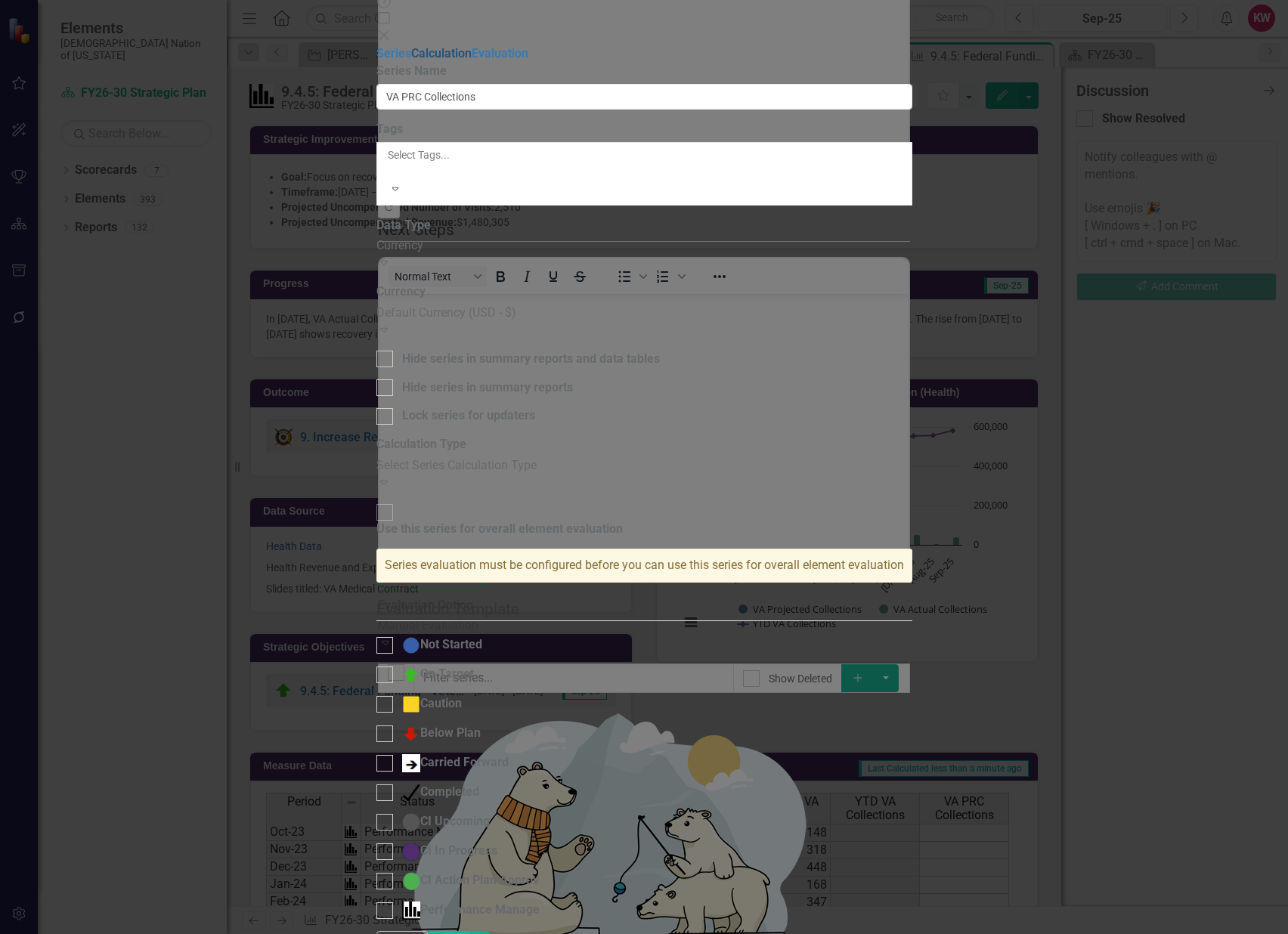
click at [411, 61] on link "Calculation" at bounding box center [441, 53] width 61 height 14
click at [376, 56] on link "Series" at bounding box center [393, 53] width 34 height 14
click at [411, 61] on link "Calculation" at bounding box center [441, 53] width 61 height 14
click at [472, 61] on link "Evaluation" at bounding box center [500, 53] width 56 height 14
click at [376, 53] on link "Series" at bounding box center [393, 53] width 34 height 14
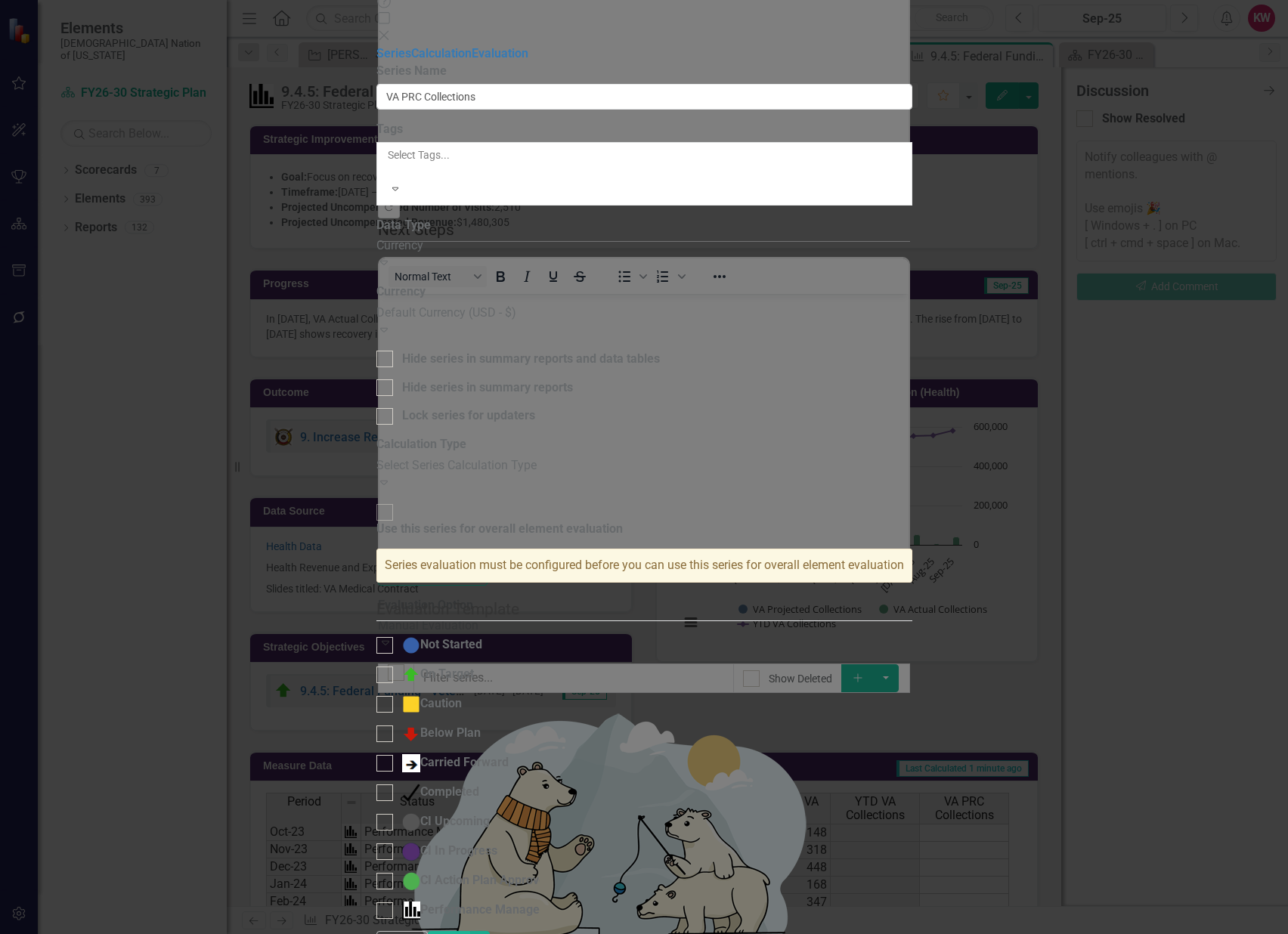
click at [470, 930] on button "Save" at bounding box center [449, 944] width 42 height 26
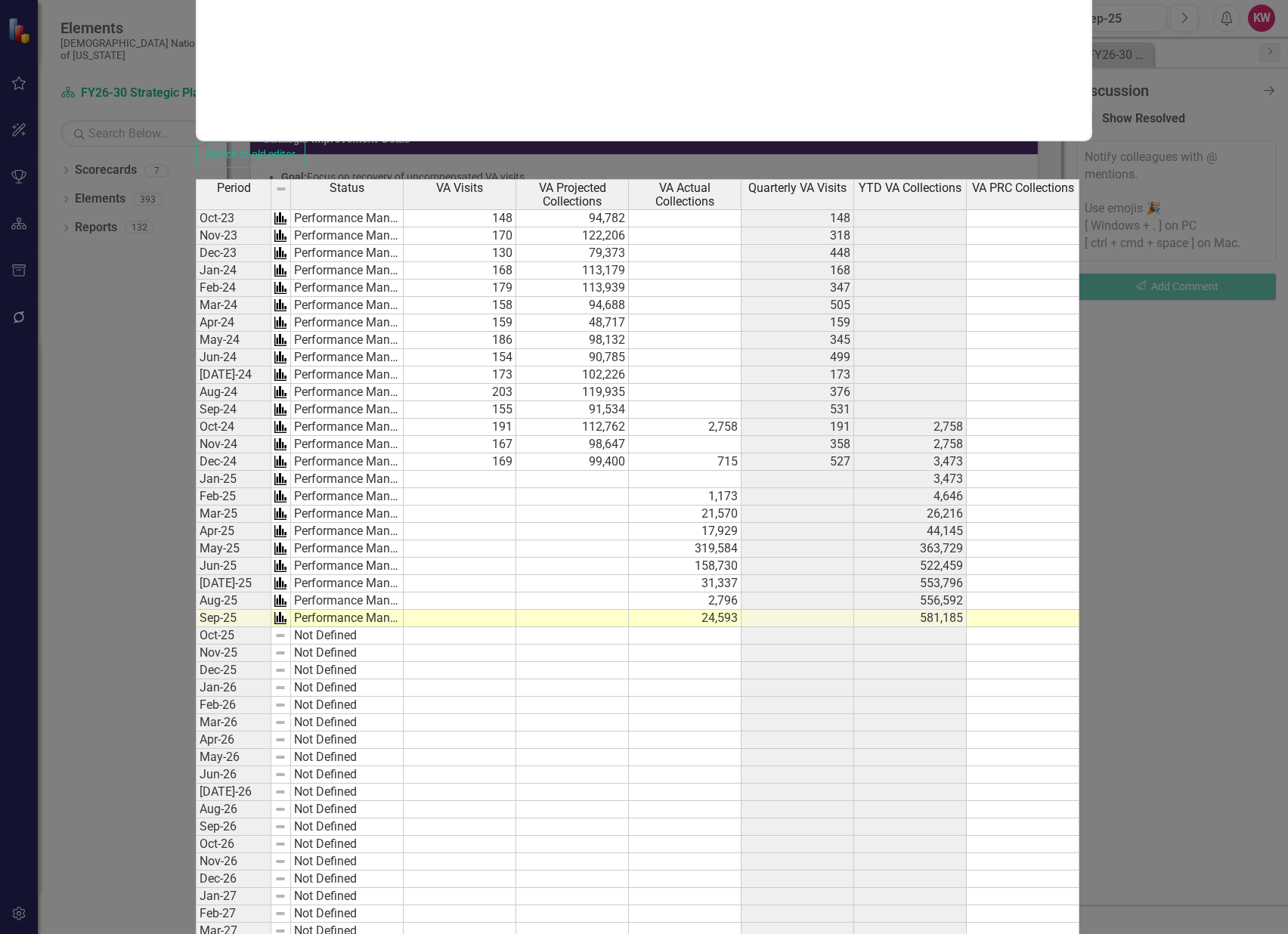
click at [1079, 506] on td at bounding box center [1023, 515] width 113 height 18
type textarea "22477.98"
type textarea "149343.23"
type textarea "114479.92"
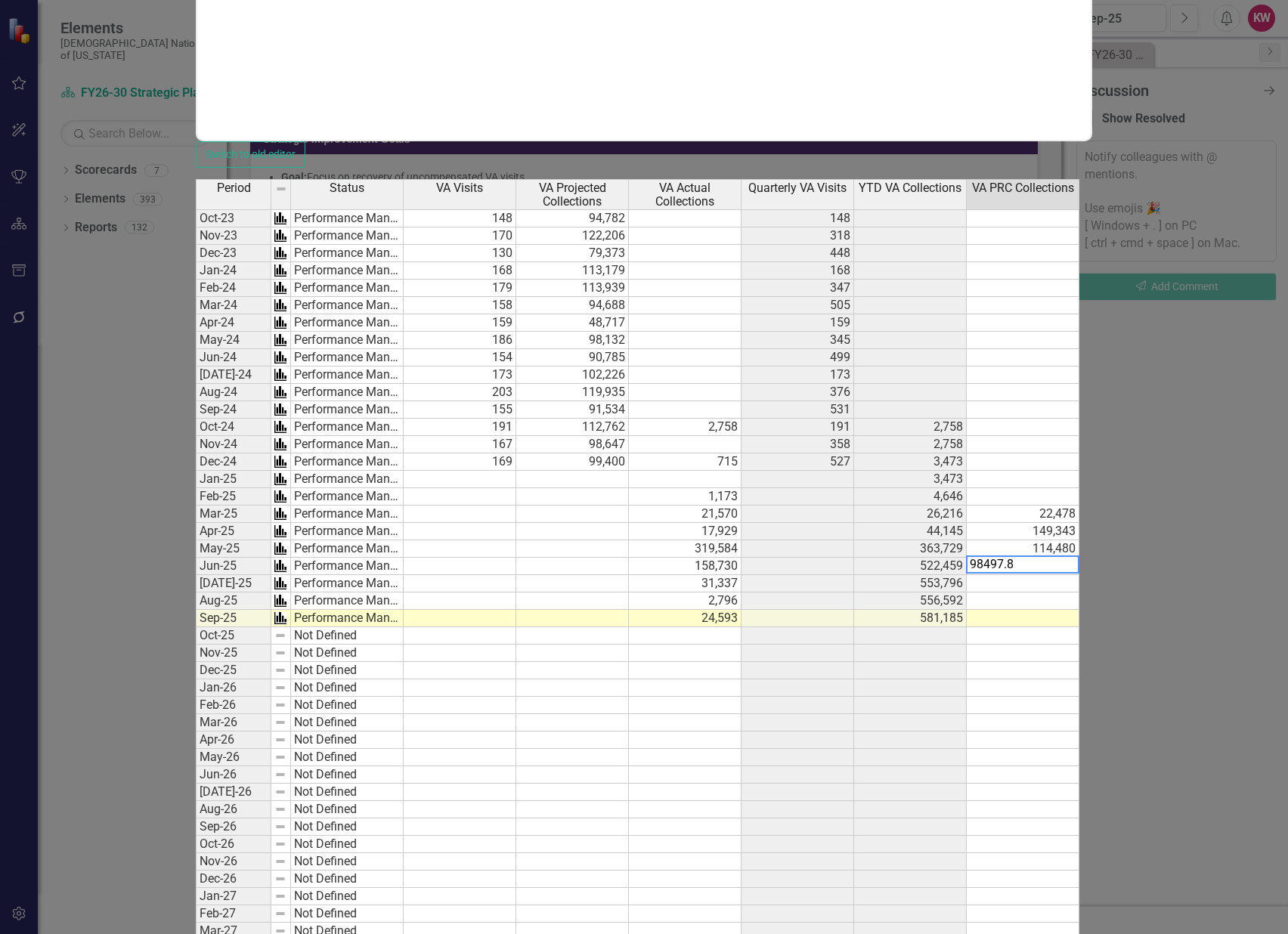
type textarea "98497.81"
type textarea "128956.42"
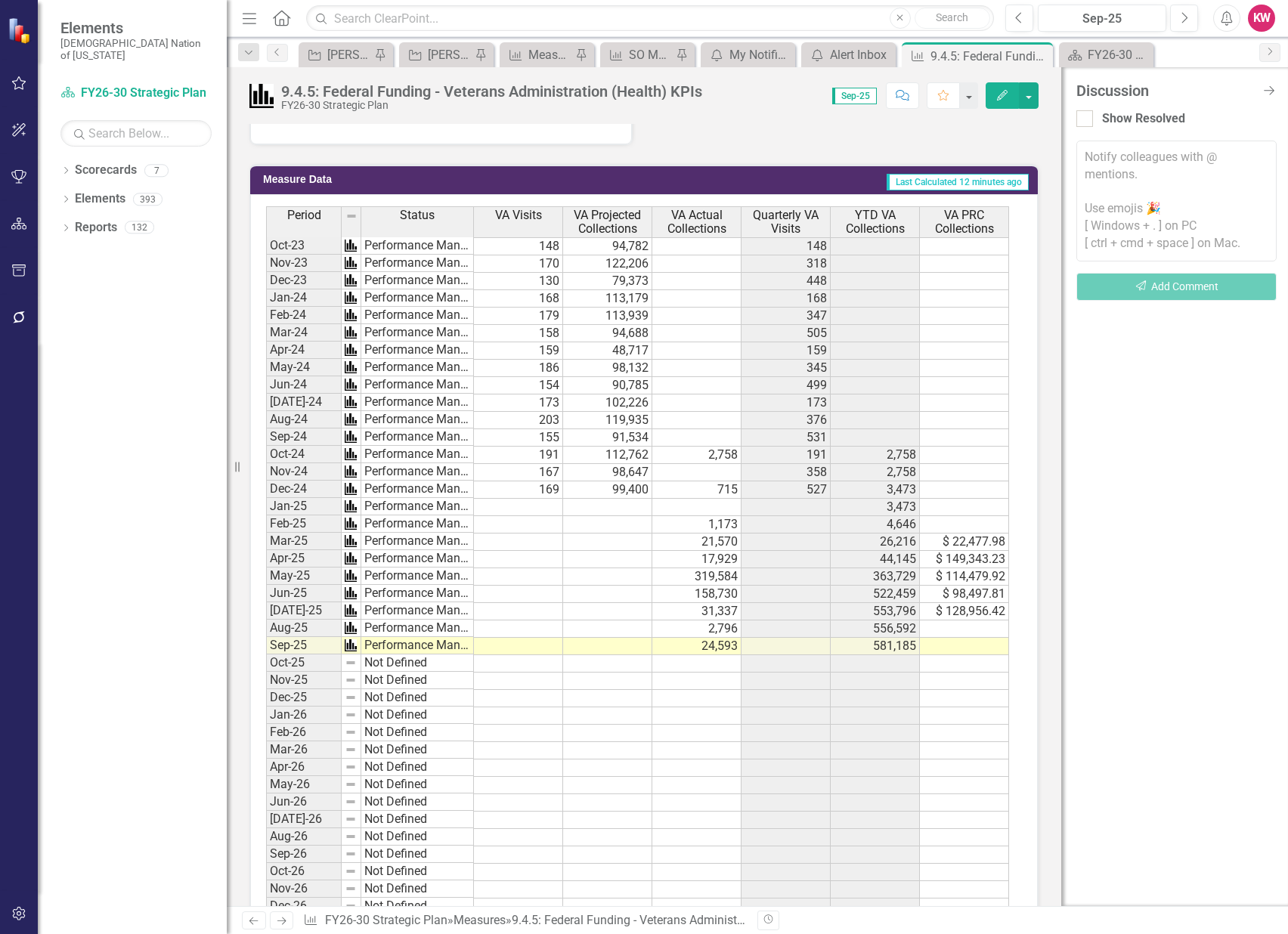
scroll to position [587, 0]
